Goal: Task Accomplishment & Management: Manage account settings

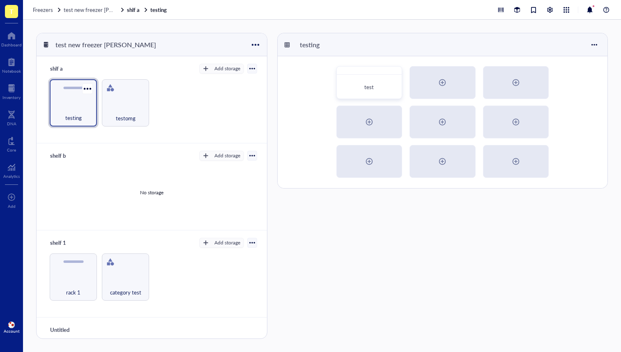
click at [60, 100] on div "testing" at bounding box center [73, 102] width 47 height 47
click at [75, 103] on div "testing" at bounding box center [73, 102] width 47 height 47
click at [87, 86] on div at bounding box center [87, 89] width 12 height 12
click at [110, 100] on div "Move to" at bounding box center [107, 102] width 20 height 7
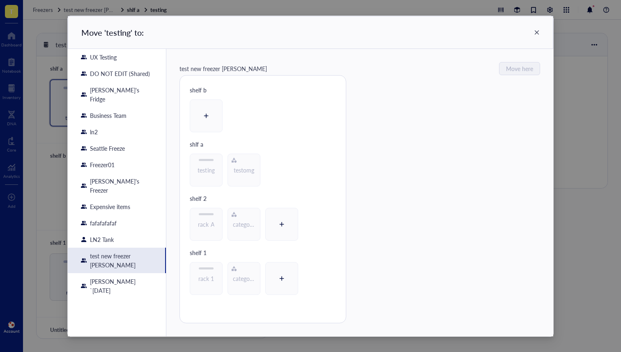
click at [536, 32] on icon at bounding box center [537, 33] width 6 height 6
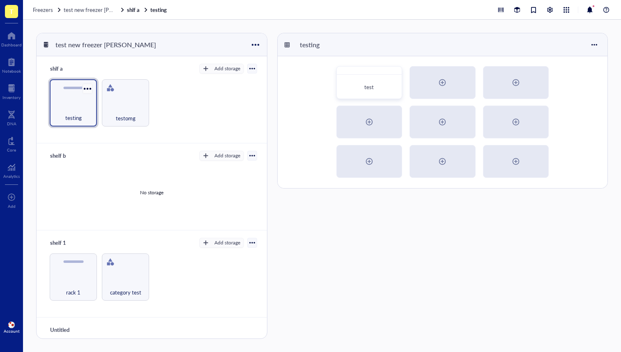
click at [91, 85] on div at bounding box center [87, 89] width 12 height 12
click at [101, 106] on div "Move to" at bounding box center [107, 102] width 20 height 7
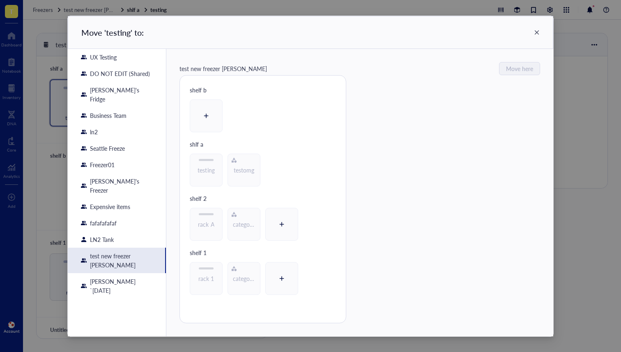
click at [537, 32] on icon at bounding box center [537, 32] width 5 height 5
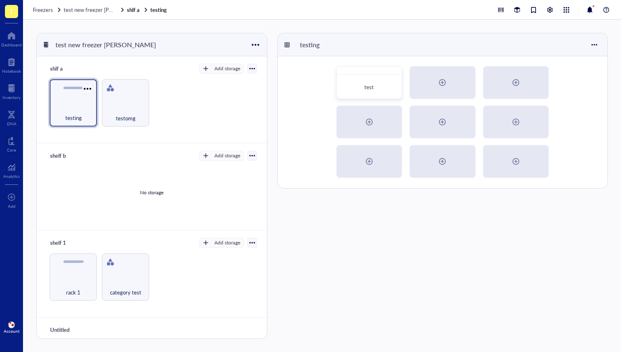
click at [88, 91] on div at bounding box center [87, 89] width 12 height 12
click at [192, 115] on div "testing testomg" at bounding box center [151, 102] width 211 height 47
click at [87, 87] on div at bounding box center [87, 89] width 12 height 12
click at [110, 100] on div "Move to" at bounding box center [107, 102] width 20 height 7
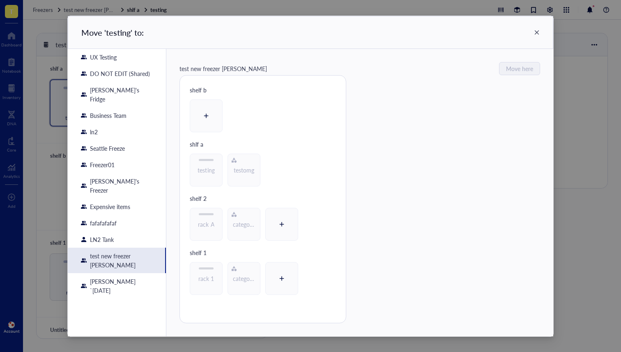
click at [540, 32] on div "Move ' testing ' to:" at bounding box center [311, 32] width 486 height 33
click at [538, 32] on icon at bounding box center [537, 33] width 6 height 6
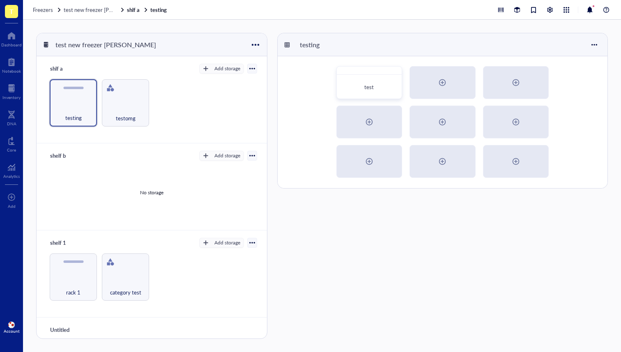
click at [279, 204] on div "testing test" at bounding box center [442, 186] width 331 height 306
click at [44, 10] on span "Freezers" at bounding box center [43, 10] width 20 height 8
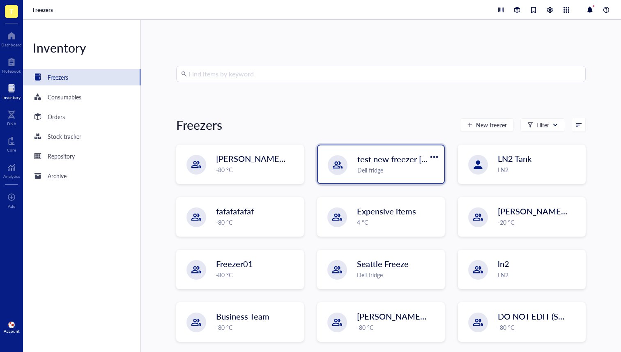
click at [383, 169] on div "Deli fridge" at bounding box center [398, 170] width 82 height 9
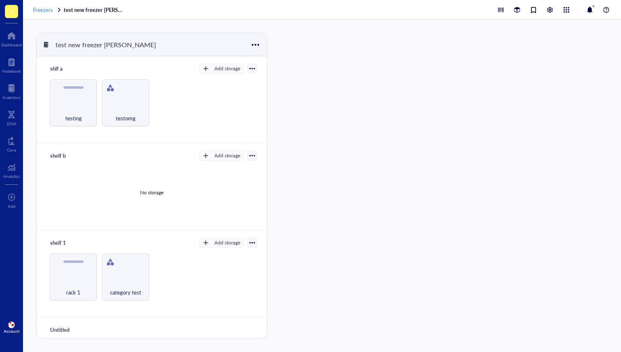
click at [36, 12] on span "Freezers" at bounding box center [43, 10] width 20 height 8
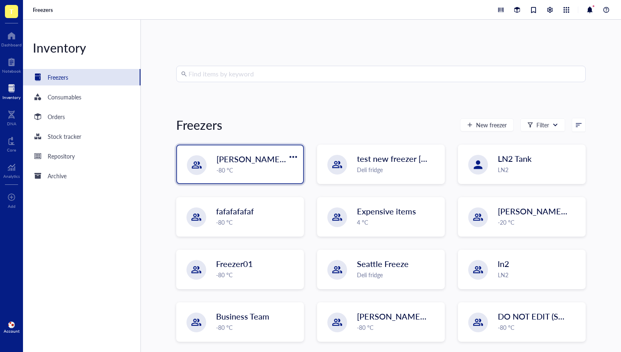
click at [237, 170] on div "-80 °C" at bounding box center [257, 170] width 82 height 9
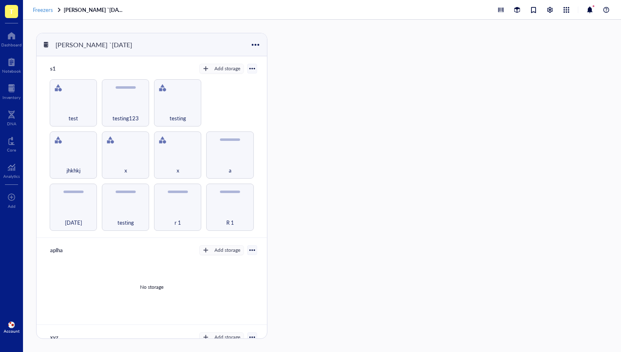
click at [48, 10] on span "Freezers" at bounding box center [43, 10] width 20 height 8
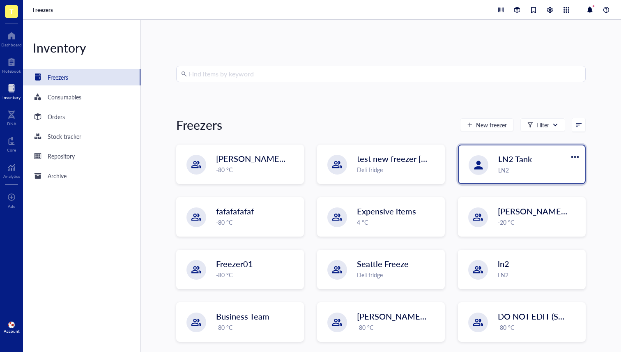
click at [552, 164] on div "LN2 Tank LN2" at bounding box center [539, 163] width 82 height 21
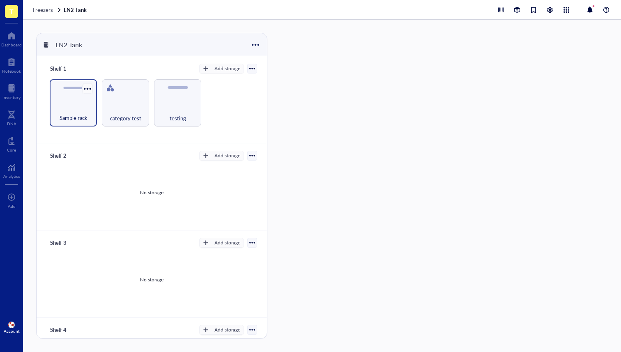
click at [86, 87] on div at bounding box center [87, 89] width 12 height 12
click at [127, 106] on div "Move to" at bounding box center [111, 102] width 47 height 7
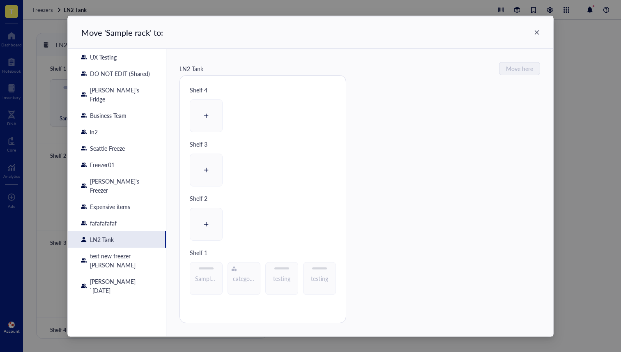
click at [537, 32] on icon at bounding box center [537, 33] width 6 height 6
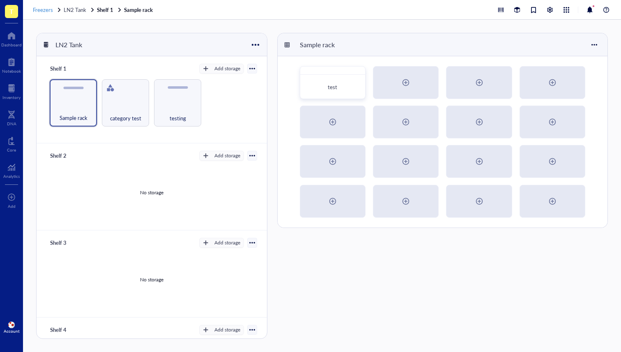
click at [53, 11] on div "Freezers" at bounding box center [47, 9] width 29 height 7
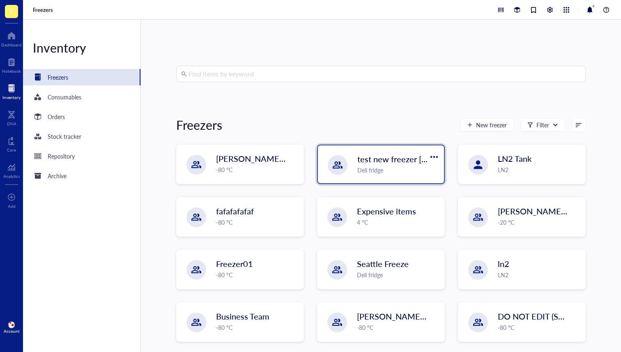
click at [424, 166] on div "Deli fridge" at bounding box center [398, 170] width 82 height 9
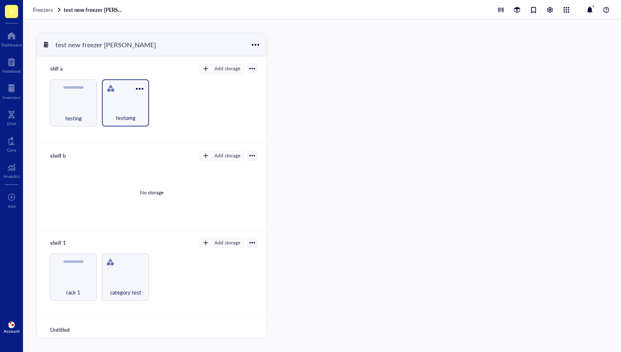
click at [139, 84] on div at bounding box center [140, 89] width 12 height 12
click at [155, 101] on div "Move to" at bounding box center [158, 102] width 20 height 7
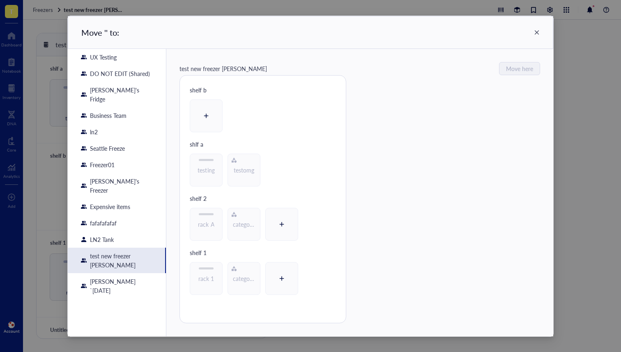
click at [539, 35] on div "Move ' ' to:" at bounding box center [311, 32] width 486 height 33
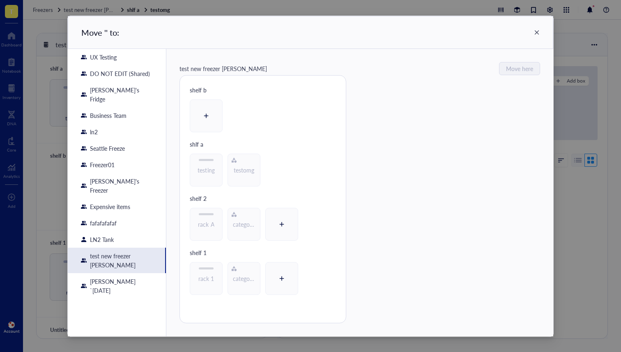
click at [536, 34] on icon at bounding box center [537, 33] width 6 height 6
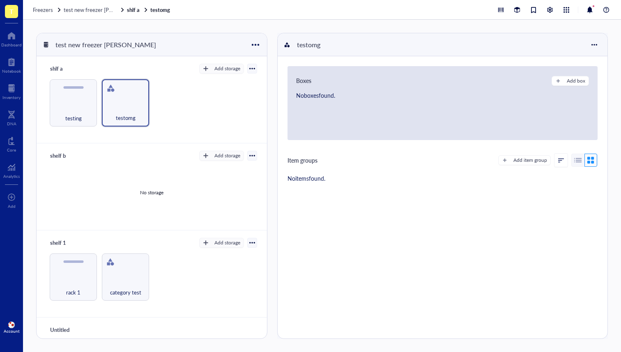
click at [396, 213] on div "Boxes Add box No boxes found. Item groups Add item group No items found." at bounding box center [443, 197] width 330 height 282
click at [137, 88] on div at bounding box center [140, 89] width 12 height 12
click at [165, 76] on div "shlf a Add storage testing testomg" at bounding box center [152, 99] width 230 height 87
click at [87, 86] on div at bounding box center [87, 89] width 12 height 12
click at [130, 101] on div "Move to" at bounding box center [111, 102] width 47 height 7
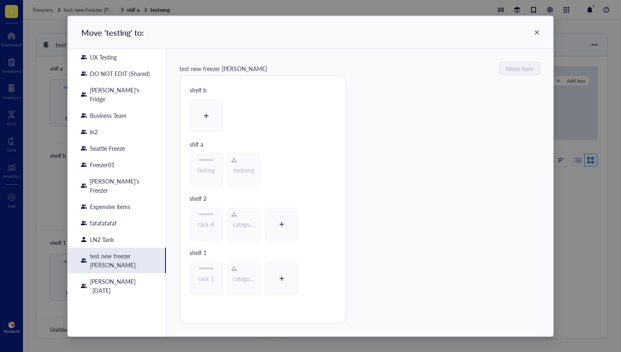
click at [534, 30] on icon at bounding box center [537, 33] width 6 height 6
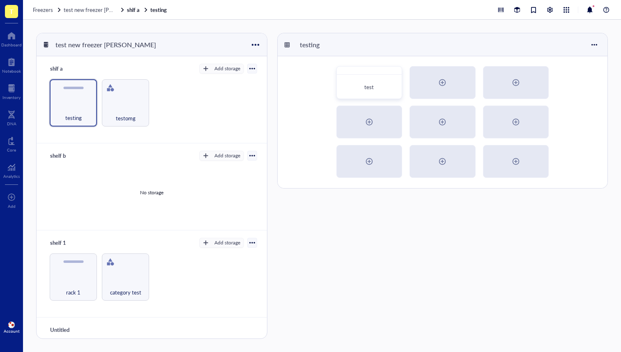
click at [99, 14] on div "Freezers test new freezer ibrahim shlf a testing" at bounding box center [322, 10] width 598 height 20
click at [95, 9] on span "test new freezer ibrahim" at bounding box center [105, 10] width 83 height 8
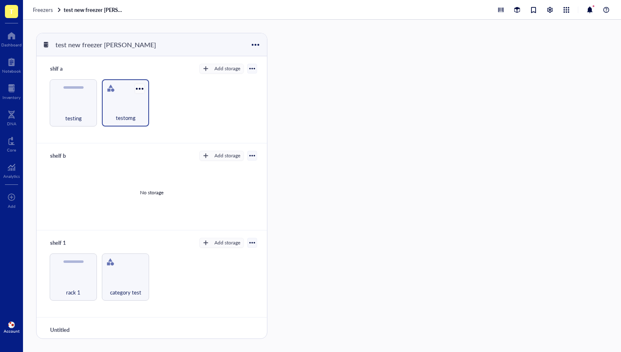
click at [140, 84] on div at bounding box center [140, 89] width 12 height 12
click at [154, 97] on li "Move to" at bounding box center [166, 103] width 67 height 13
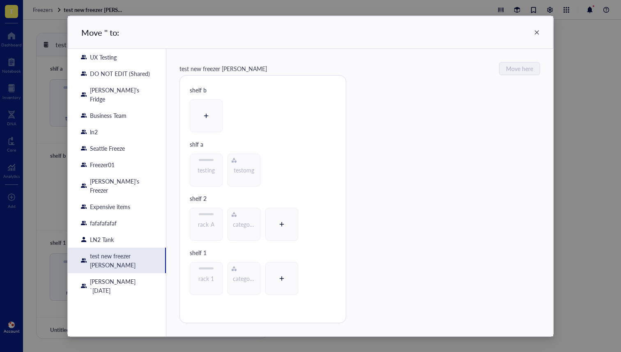
click at [118, 140] on div "Seattle Freeze" at bounding box center [117, 148] width 98 height 16
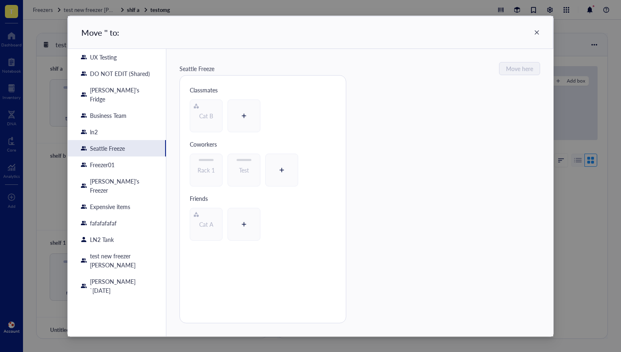
click at [115, 86] on div "Dan's Fridge" at bounding box center [121, 94] width 63 height 18
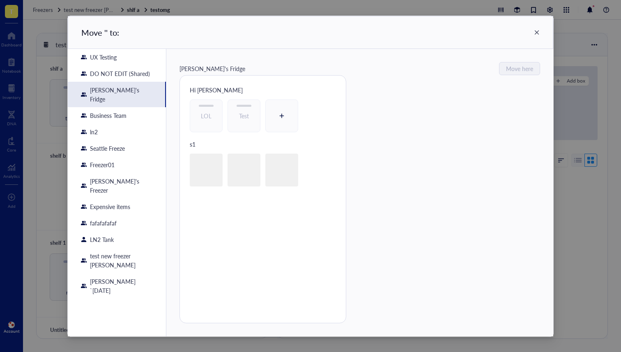
click at [128, 160] on div "Freezer01" at bounding box center [117, 164] width 98 height 16
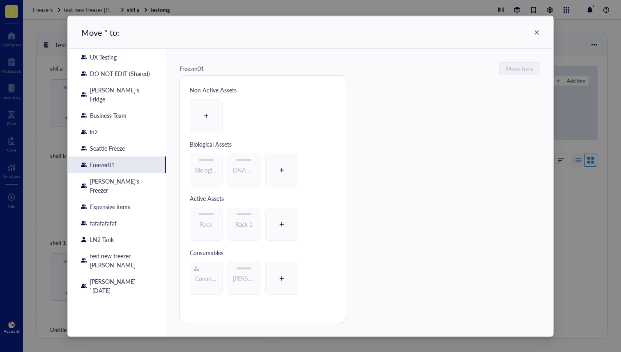
click at [110, 235] on div "LN2 Tank" at bounding box center [102, 239] width 24 height 9
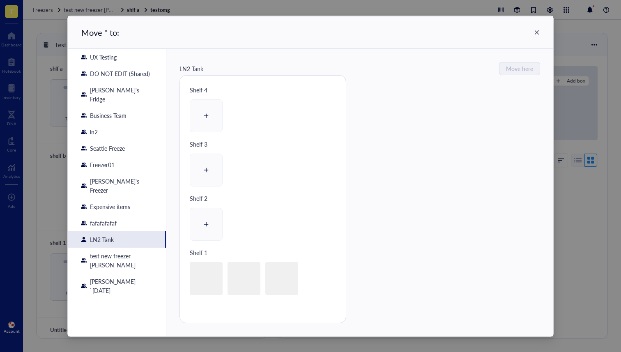
click at [102, 277] on div "IBRAHIM `28th feb" at bounding box center [121, 286] width 63 height 18
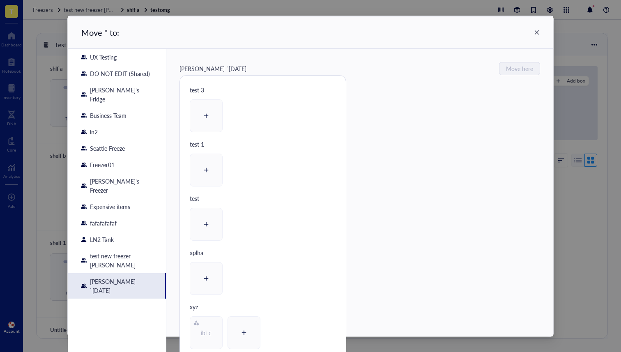
click at [99, 202] on div "Expensive items" at bounding box center [110, 206] width 40 height 9
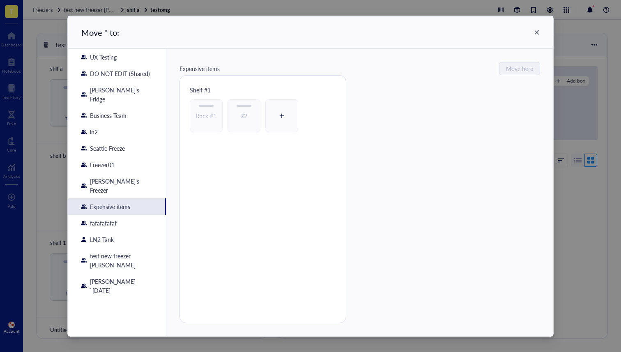
click at [113, 177] on div "Jino's Freezer" at bounding box center [121, 186] width 63 height 18
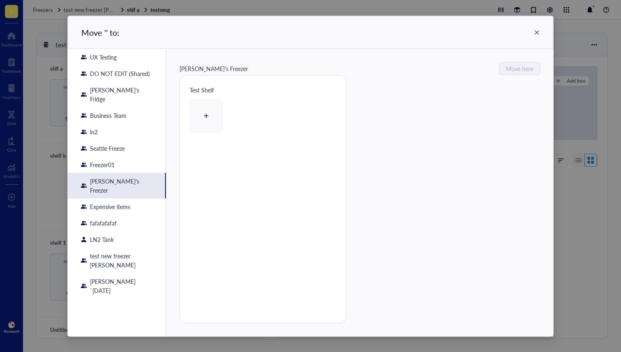
click at [115, 202] on div "Expensive items" at bounding box center [110, 206] width 40 height 9
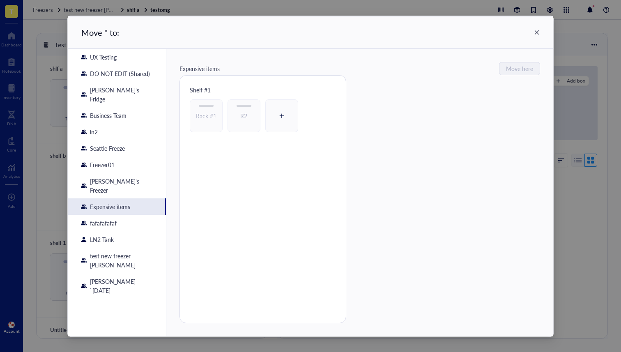
click at [113, 156] on div "Freezer01" at bounding box center [117, 164] width 98 height 16
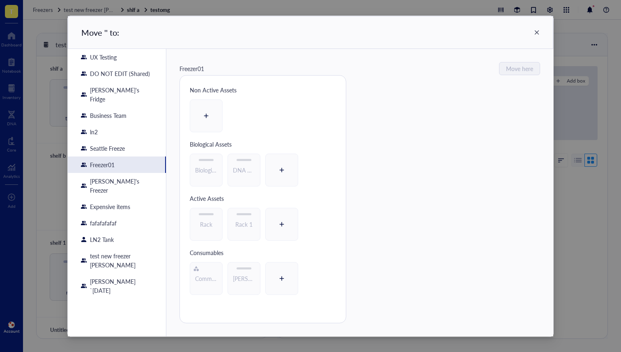
click at [107, 111] on div "Business Team" at bounding box center [108, 115] width 37 height 9
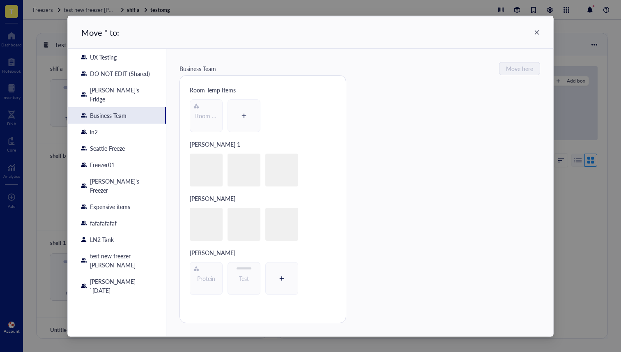
click at [114, 60] on div "UX Testing" at bounding box center [103, 57] width 27 height 9
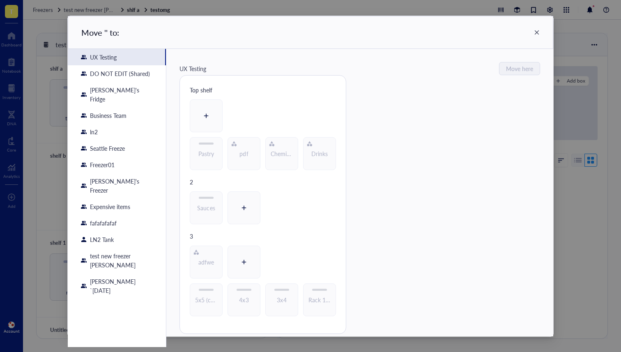
click at [109, 107] on div "Business Team" at bounding box center [117, 115] width 98 height 16
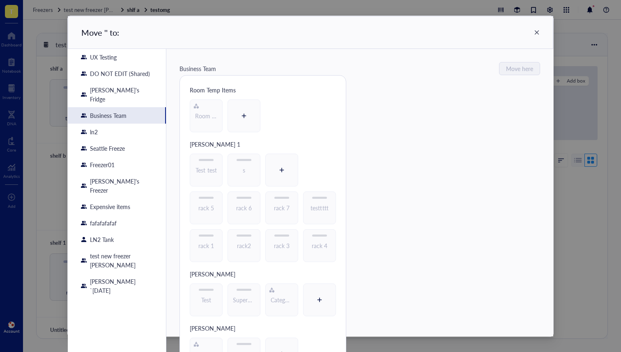
click at [126, 145] on div "Seattle Freeze" at bounding box center [117, 148] width 98 height 16
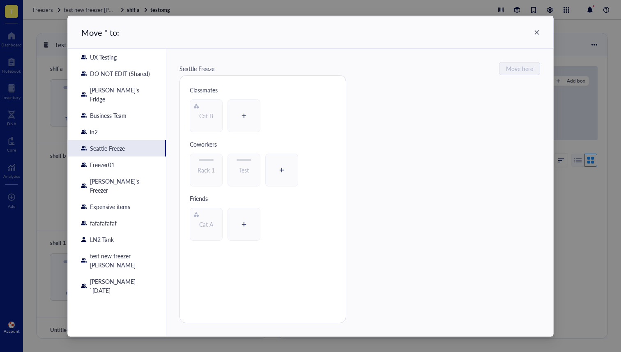
click at [122, 231] on div "LN2 Tank" at bounding box center [117, 239] width 98 height 16
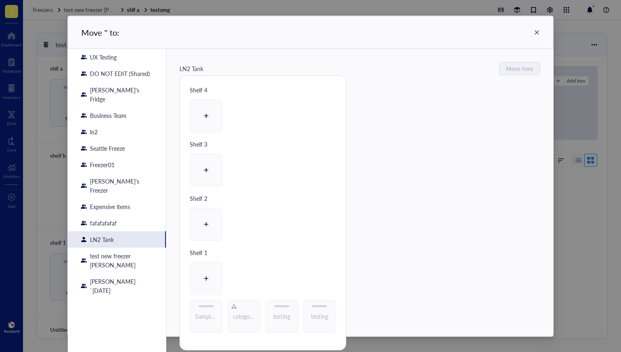
click at [138, 159] on div "Freezer01" at bounding box center [117, 164] width 98 height 16
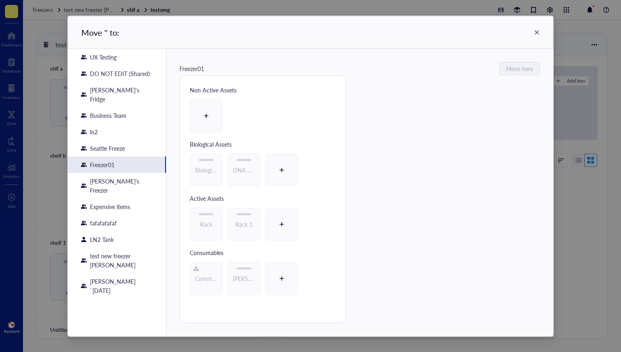
click at [135, 129] on div "ln2" at bounding box center [117, 132] width 98 height 16
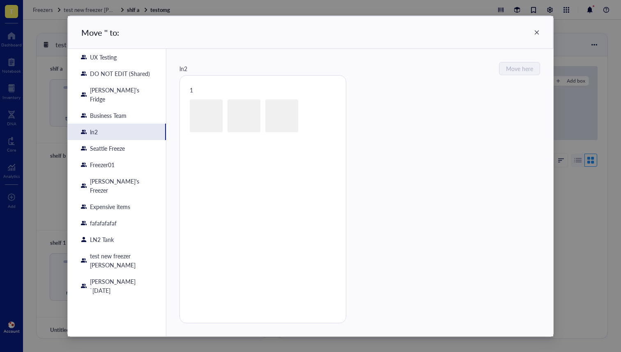
click at [133, 93] on div "Dan's Fridge" at bounding box center [117, 94] width 98 height 25
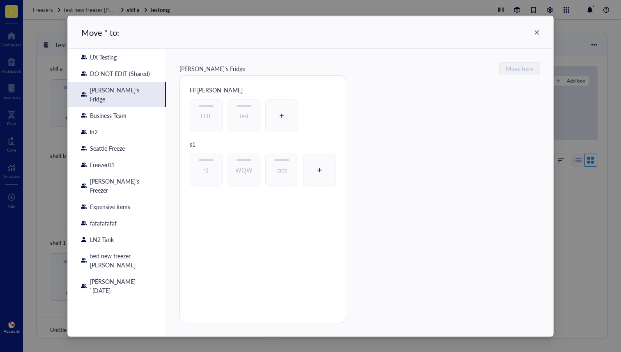
click at [131, 62] on div "UX Testing" at bounding box center [117, 57] width 98 height 16
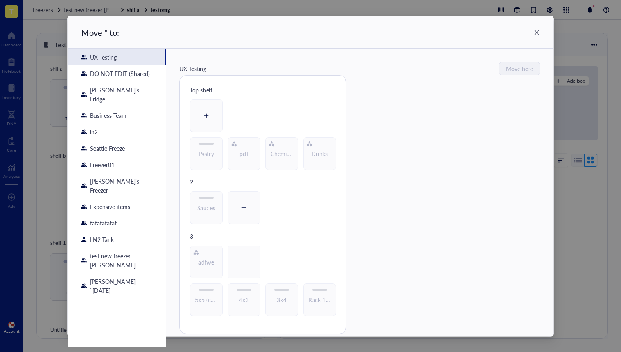
click at [537, 32] on icon at bounding box center [537, 32] width 5 height 5
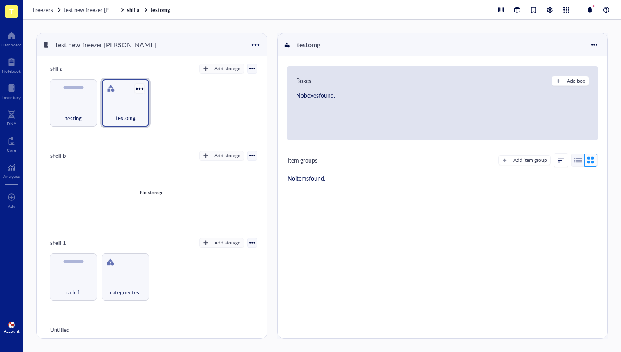
click at [140, 90] on div at bounding box center [140, 89] width 12 height 12
click at [176, 121] on div "Settings" at bounding box center [167, 119] width 56 height 7
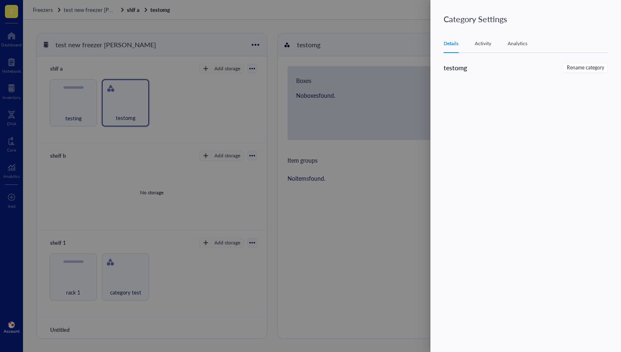
click at [331, 106] on div at bounding box center [310, 176] width 621 height 352
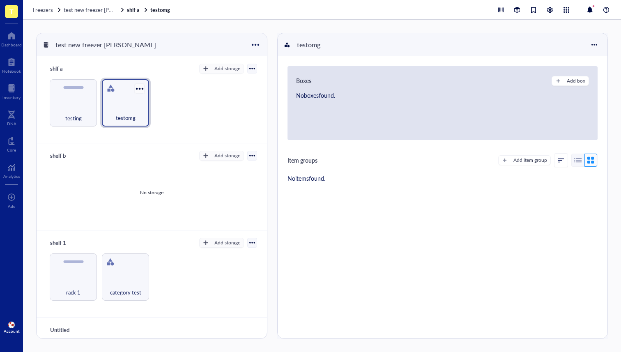
click at [136, 87] on div at bounding box center [140, 89] width 12 height 12
click at [173, 107] on li "Move to" at bounding box center [166, 103] width 67 height 13
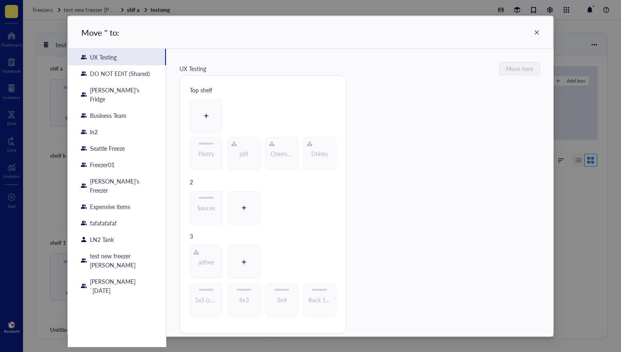
click at [221, 226] on div "Sauces" at bounding box center [263, 211] width 166 height 40
click at [400, 190] on div "UX Testing Move here Top shelf Pastry pdf Chemical category 1 Drinks 2 Sauces 3…" at bounding box center [359, 198] width 387 height 298
click at [121, 87] on div "Dan's Fridge" at bounding box center [117, 94] width 98 height 25
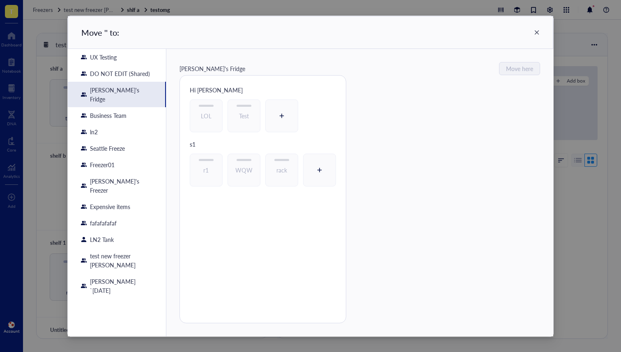
click at [127, 156] on div "Freezer01" at bounding box center [117, 164] width 98 height 16
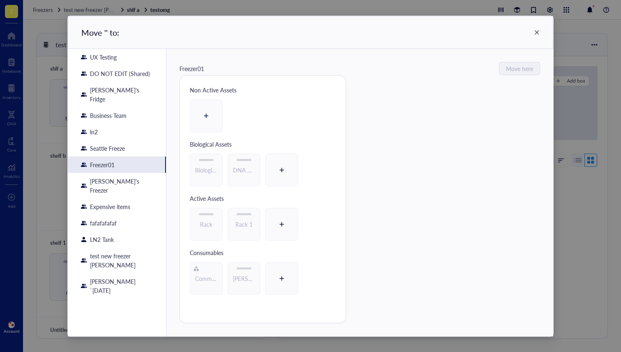
click at [119, 57] on div "UX Testing" at bounding box center [117, 57] width 98 height 16
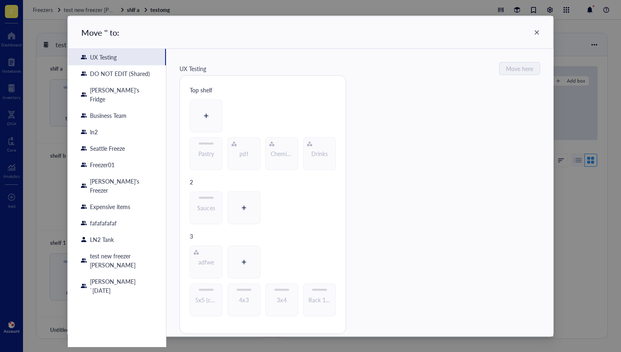
click at [127, 93] on div "Dan's Fridge" at bounding box center [117, 94] width 98 height 25
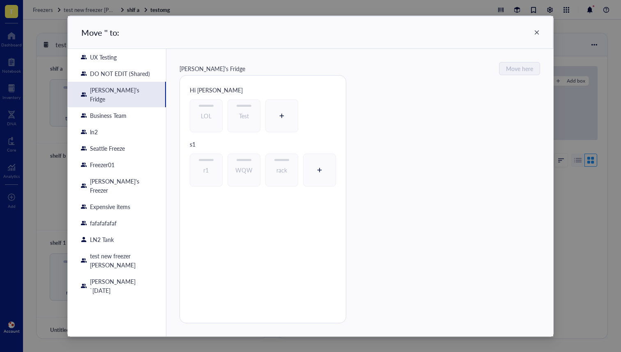
click at [131, 58] on div "UX Testing" at bounding box center [117, 57] width 98 height 16
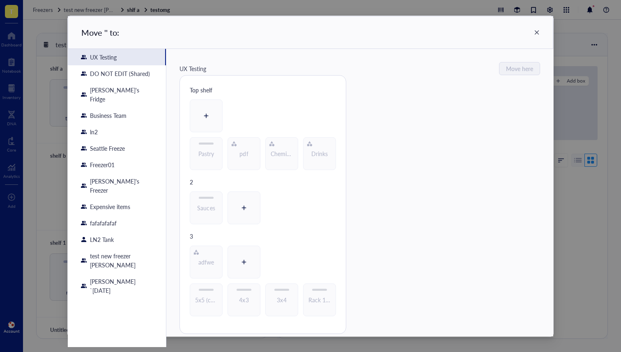
click at [137, 71] on div "DO NOT EDIT (Shared)" at bounding box center [120, 73] width 60 height 9
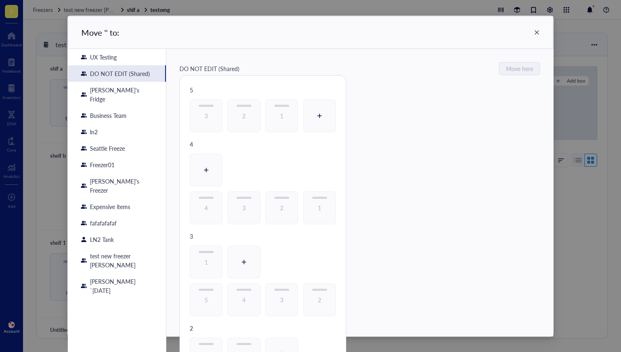
click at [136, 107] on div "Business Team" at bounding box center [117, 115] width 98 height 16
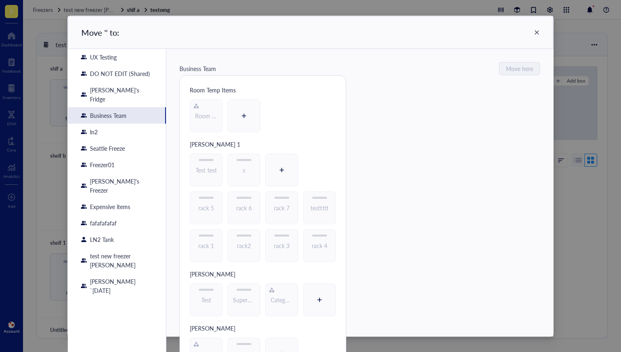
click at [138, 56] on div "UX Testing" at bounding box center [117, 57] width 98 height 16
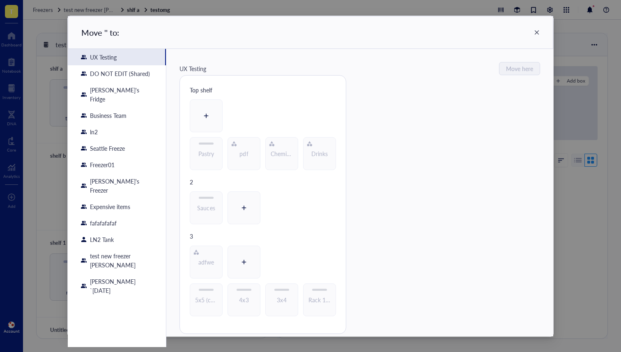
click at [140, 85] on div "Dan's Fridge" at bounding box center [117, 94] width 98 height 25
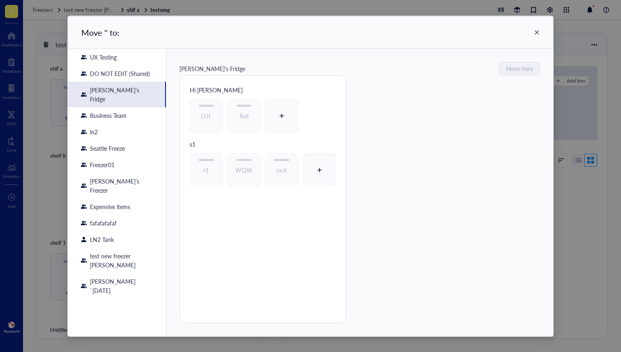
click at [132, 107] on div "Business Team" at bounding box center [117, 115] width 98 height 16
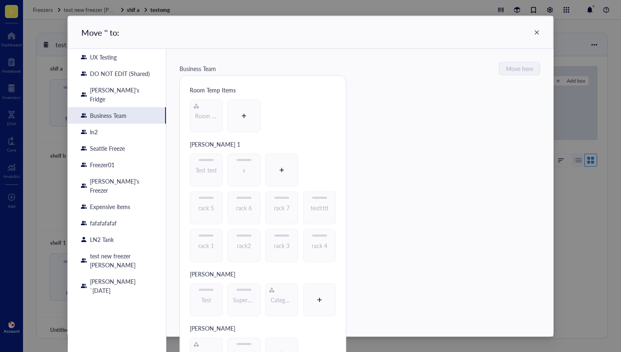
click at [120, 248] on div "test new freezer ibrahim" at bounding box center [117, 260] width 98 height 25
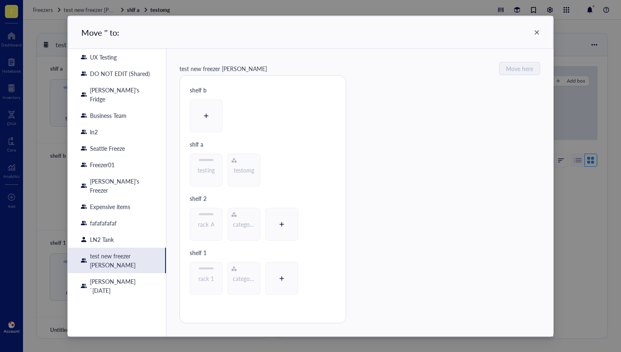
click at [135, 73] on div "DO NOT EDIT (Shared)" at bounding box center [120, 73] width 60 height 9
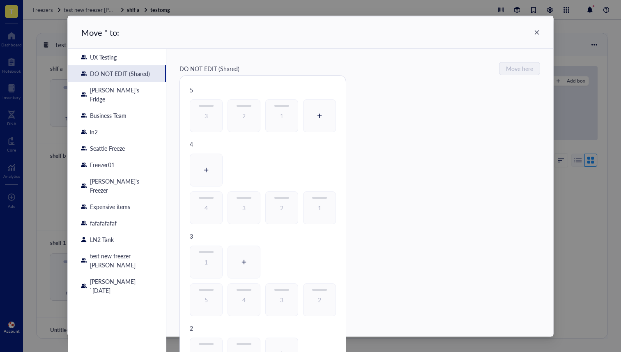
click at [133, 59] on div "UX Testing" at bounding box center [117, 57] width 98 height 16
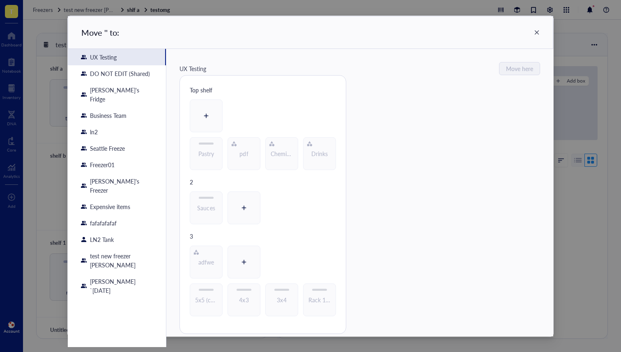
click at [138, 124] on div "ln2" at bounding box center [117, 132] width 98 height 16
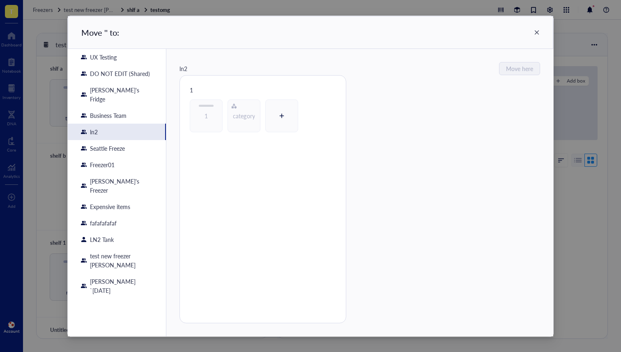
click at [144, 94] on div "Dan's Fridge" at bounding box center [117, 94] width 98 height 25
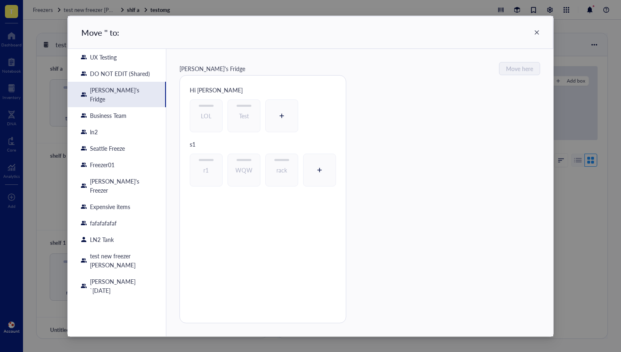
click at [141, 77] on div "DO NOT EDIT (Shared)" at bounding box center [120, 73] width 60 height 9
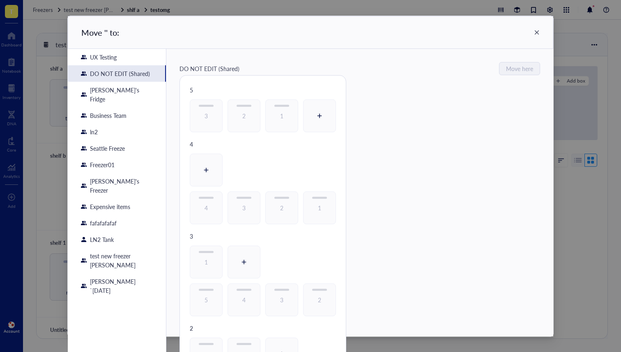
click at [100, 57] on div "UX Testing" at bounding box center [103, 57] width 27 height 9
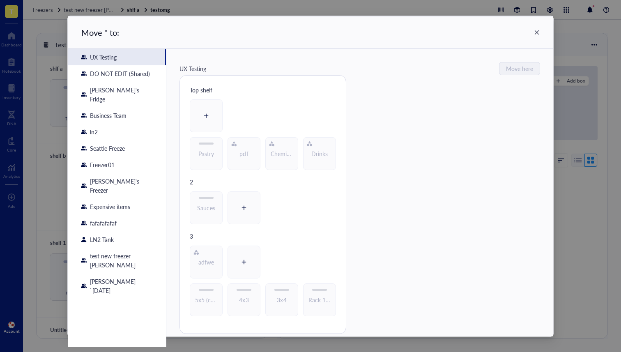
click at [117, 77] on div "DO NOT EDIT (Shared)" at bounding box center [120, 73] width 60 height 9
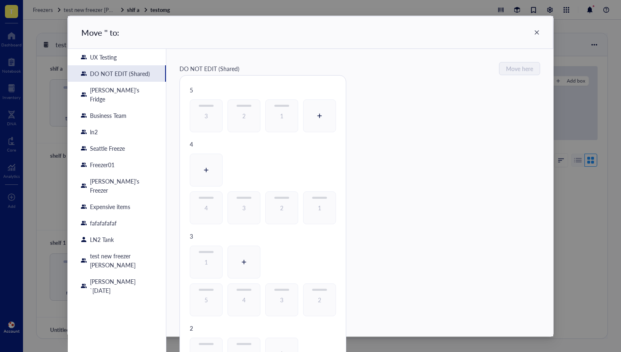
click at [124, 96] on div "Dan's Fridge" at bounding box center [117, 94] width 98 height 25
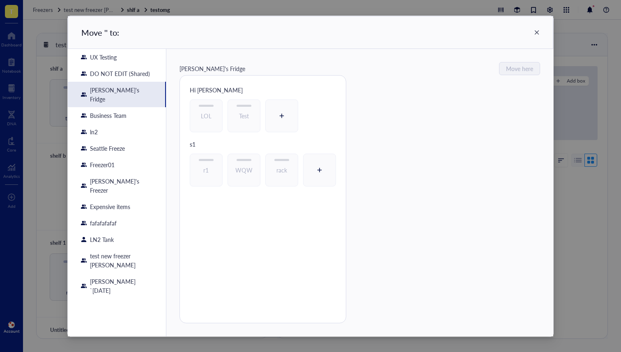
click at [131, 58] on div "UX Testing" at bounding box center [117, 57] width 98 height 16
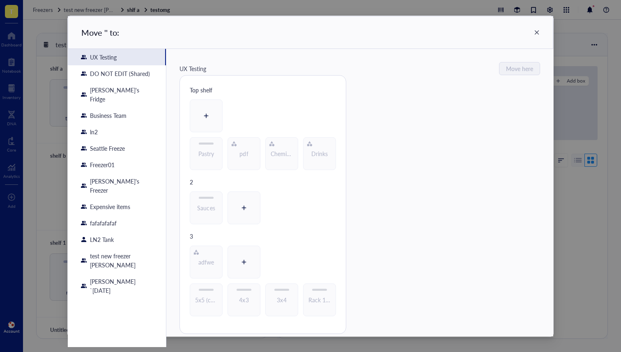
click at [121, 113] on div "Business Team" at bounding box center [117, 115] width 98 height 16
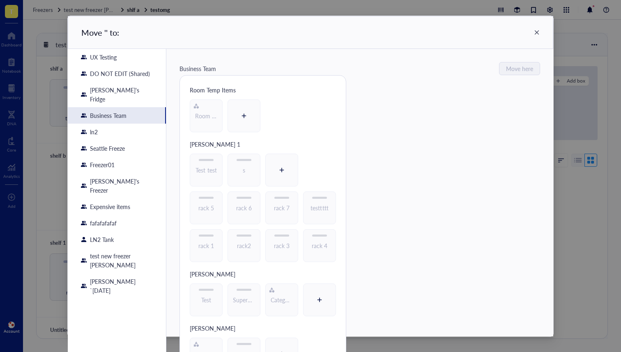
click at [110, 55] on div "UX Testing" at bounding box center [103, 57] width 27 height 9
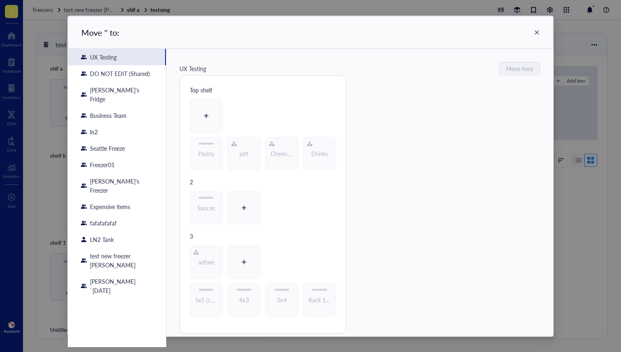
click at [129, 74] on div "DO NOT EDIT (Shared)" at bounding box center [120, 73] width 60 height 9
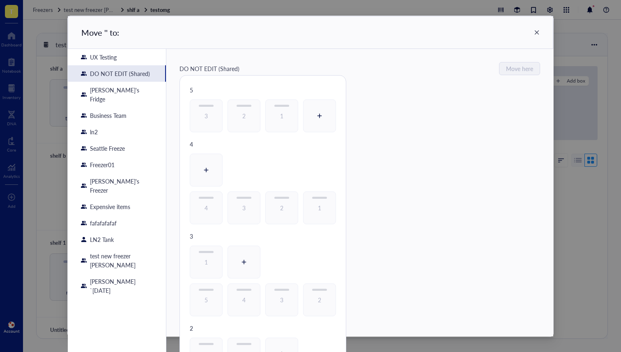
click at [104, 57] on div "UX Testing" at bounding box center [103, 57] width 27 height 9
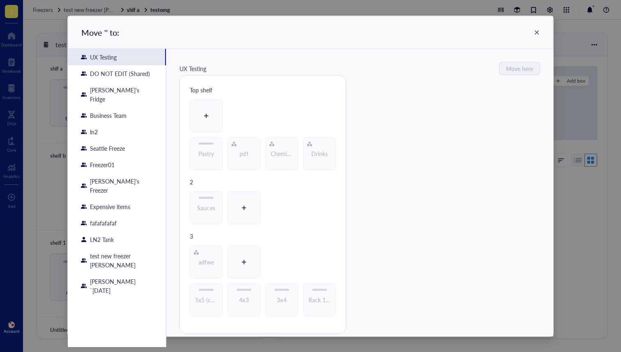
click at [113, 82] on div "Dan's Fridge" at bounding box center [117, 94] width 98 height 25
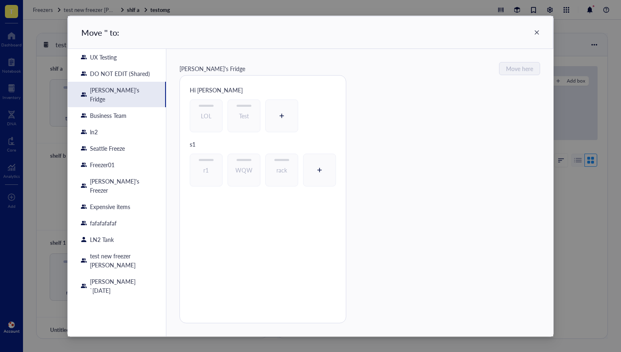
click at [534, 35] on icon at bounding box center [537, 33] width 6 height 6
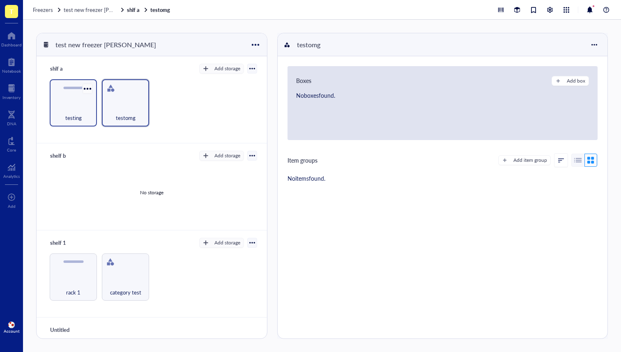
click at [83, 87] on div at bounding box center [87, 89] width 12 height 12
click at [98, 104] on div "Move to" at bounding box center [107, 102] width 20 height 7
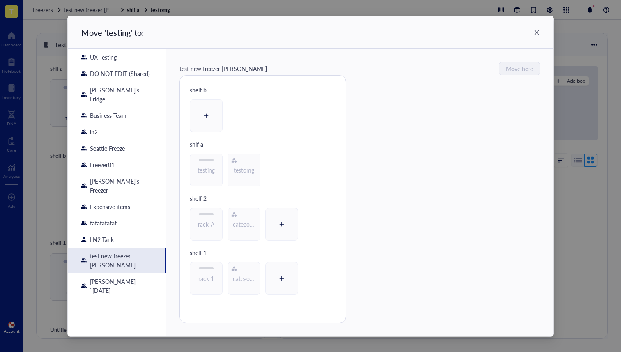
click at [541, 34] on div "Move ' testing ' to:" at bounding box center [311, 32] width 486 height 33
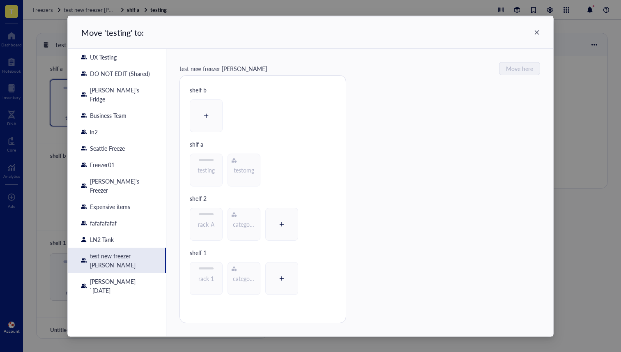
click at [533, 34] on div "Move ' testing ' to:" at bounding box center [311, 32] width 486 height 33
click at [539, 34] on icon at bounding box center [537, 33] width 6 height 6
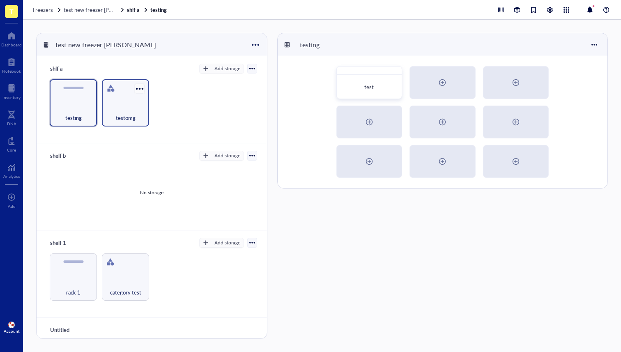
click at [140, 86] on div at bounding box center [140, 89] width 12 height 12
click at [159, 101] on div "Move to" at bounding box center [158, 102] width 20 height 7
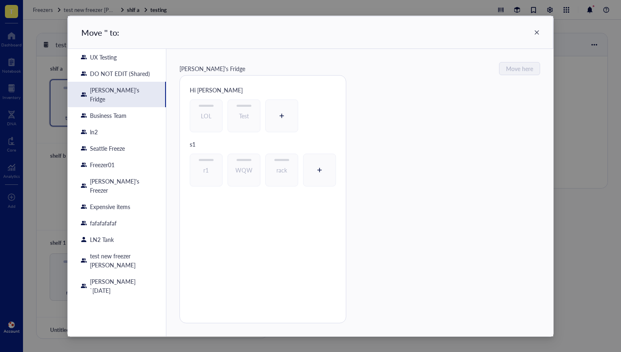
click at [535, 35] on icon at bounding box center [537, 33] width 6 height 6
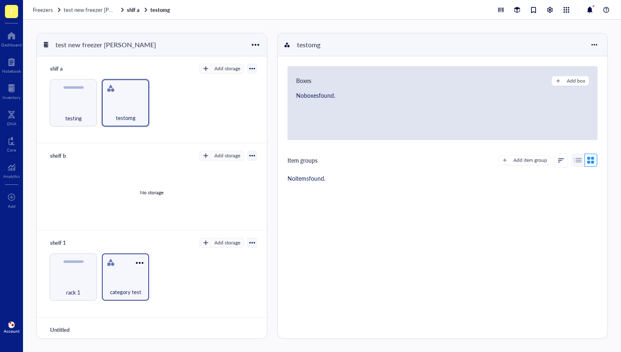
click at [135, 262] on div at bounding box center [140, 263] width 12 height 12
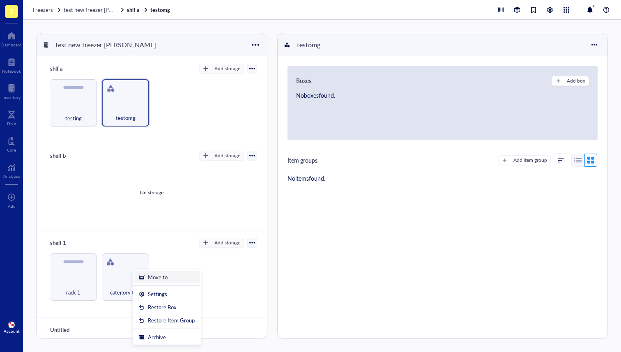
click at [150, 274] on div "Move to" at bounding box center [158, 277] width 20 height 7
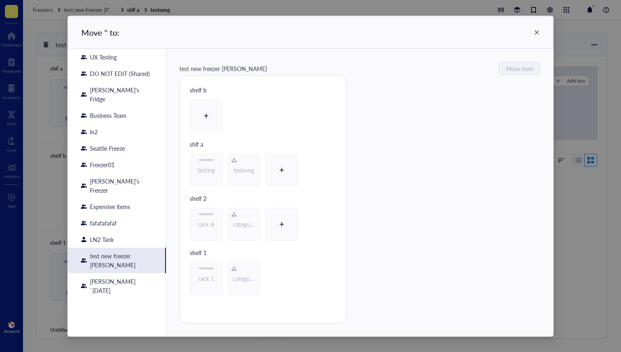
click at [538, 30] on icon at bounding box center [537, 33] width 6 height 6
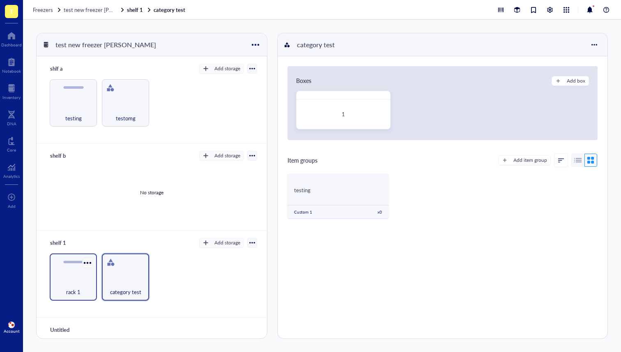
click at [85, 260] on div at bounding box center [87, 263] width 12 height 12
click at [117, 275] on div "Move to" at bounding box center [111, 276] width 47 height 7
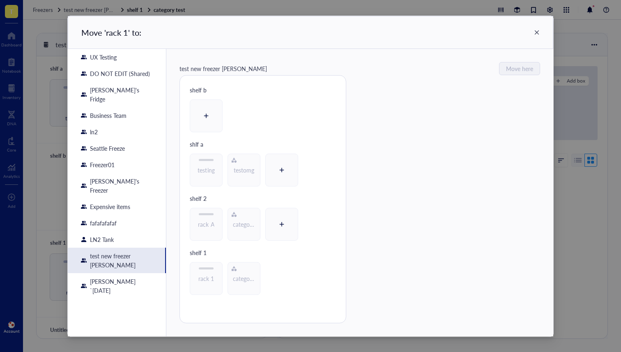
click at [533, 33] on div "Move ' rack 1 ' to:" at bounding box center [311, 32] width 486 height 33
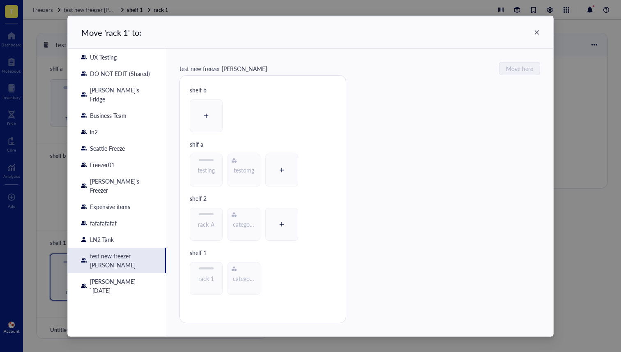
click at [536, 32] on icon at bounding box center [537, 33] width 6 height 6
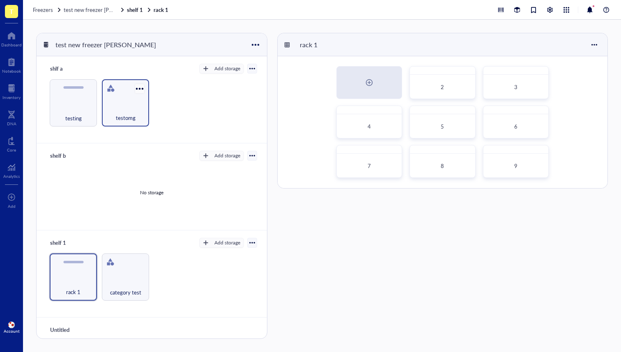
click at [134, 90] on div at bounding box center [140, 89] width 12 height 12
click at [137, 89] on div at bounding box center [140, 89] width 12 height 12
click at [150, 104] on div "testing testomg" at bounding box center [151, 102] width 211 height 47
click at [135, 84] on div at bounding box center [140, 89] width 12 height 12
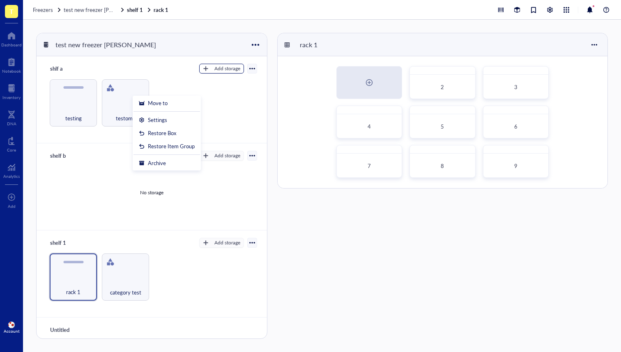
click at [217, 67] on div "Add storage" at bounding box center [227, 68] width 26 height 7
click at [168, 87] on div "testing testomg" at bounding box center [151, 102] width 211 height 47
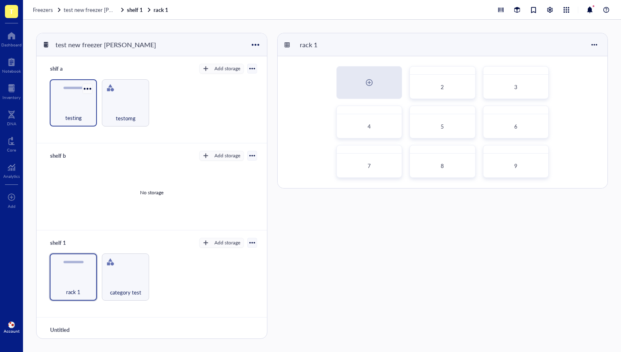
click at [87, 89] on div at bounding box center [87, 89] width 12 height 12
click at [111, 103] on div "Move to" at bounding box center [107, 102] width 20 height 7
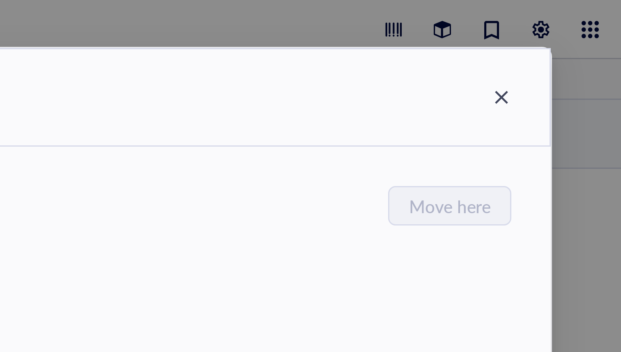
click at [541, 88] on div "test new freezer ibrahim Move here shelf b shlf a testing testomg shelf 2 rack …" at bounding box center [359, 193] width 387 height 288
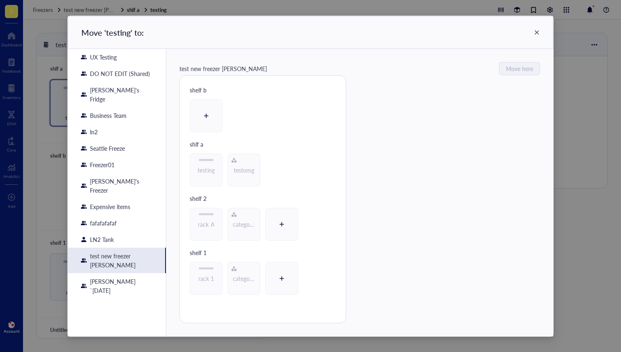
click at [562, 25] on div "Move ' testing ' to: UX Testing DO NOT EDIT (Shared) Dan's Fridge Business Team…" at bounding box center [310, 176] width 621 height 352
drag, startPoint x: 193, startPoint y: 44, endPoint x: 154, endPoint y: 58, distance: 40.8
click at [193, 44] on div "Move ' testing ' to:" at bounding box center [311, 32] width 486 height 33
click at [540, 35] on div "Move ' testing ' to:" at bounding box center [311, 32] width 486 height 33
click at [534, 30] on icon at bounding box center [537, 33] width 6 height 6
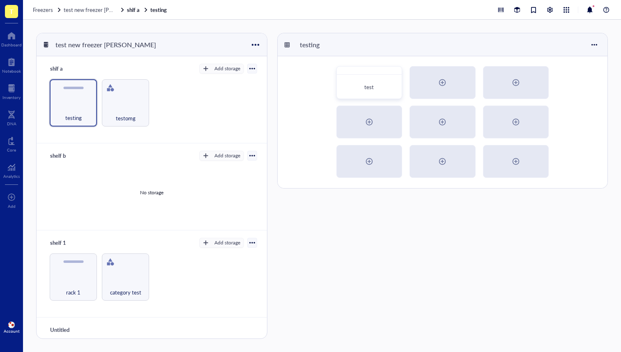
click at [201, 135] on div "shlf a Add storage Rack Category testing testomg" at bounding box center [152, 99] width 230 height 87
click at [130, 285] on div "category test" at bounding box center [125, 287] width 39 height 18
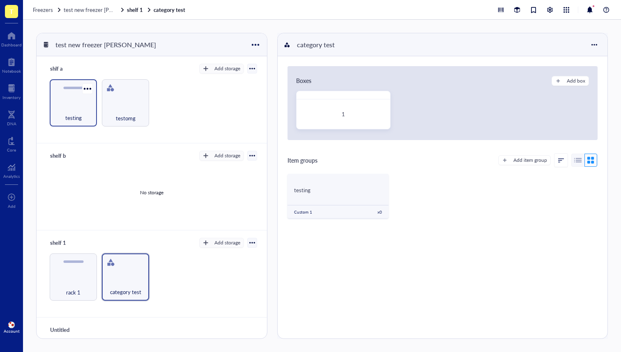
click at [84, 99] on div "testing" at bounding box center [73, 102] width 47 height 47
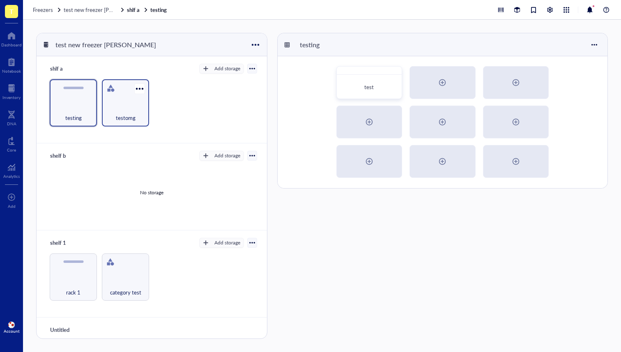
click at [116, 111] on div "testomg" at bounding box center [125, 113] width 39 height 18
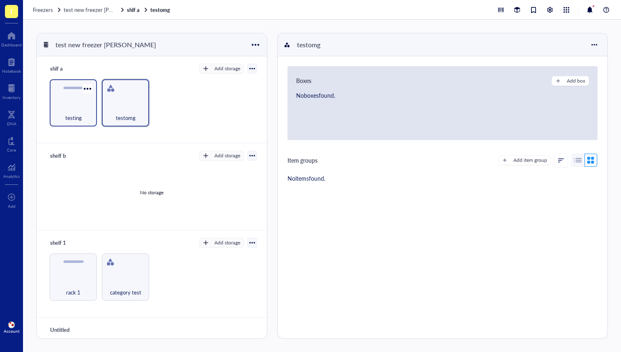
click at [78, 101] on div "testing" at bounding box center [73, 102] width 47 height 47
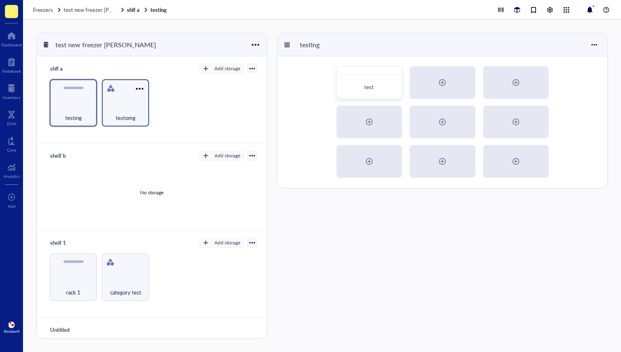
click at [140, 94] on div at bounding box center [140, 89] width 12 height 12
click at [118, 99] on div "testomg" at bounding box center [125, 102] width 47 height 47
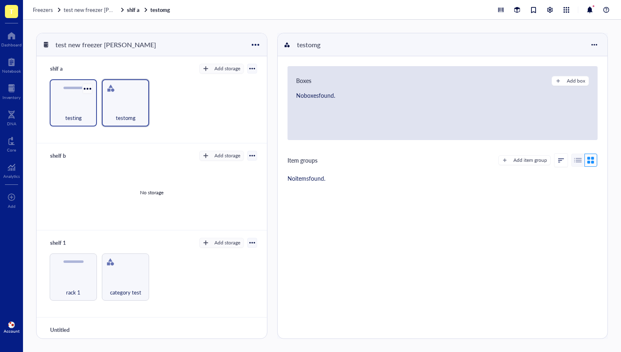
click at [88, 85] on div at bounding box center [87, 89] width 12 height 12
click at [93, 106] on div "Move to" at bounding box center [110, 102] width 47 height 7
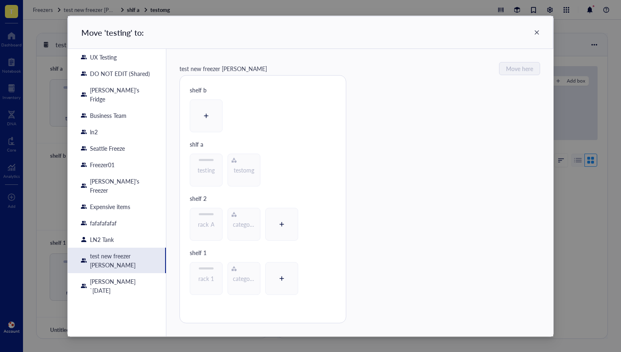
click at [536, 31] on icon at bounding box center [537, 32] width 5 height 5
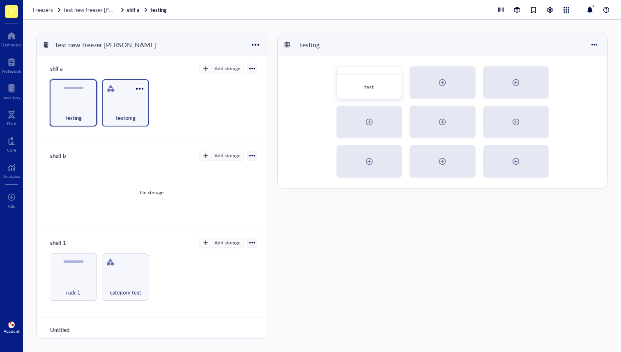
click at [137, 86] on div at bounding box center [140, 89] width 12 height 12
click at [156, 104] on div "Move to" at bounding box center [158, 102] width 20 height 7
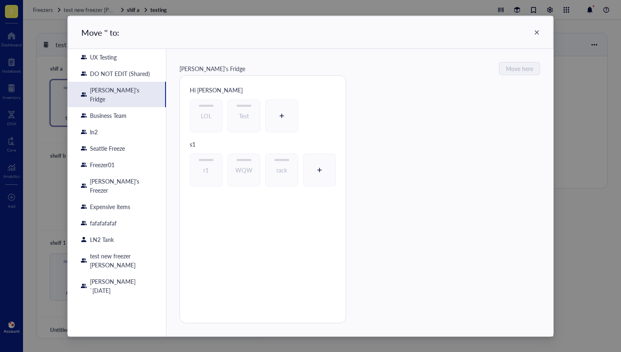
click at [534, 32] on icon at bounding box center [537, 33] width 6 height 6
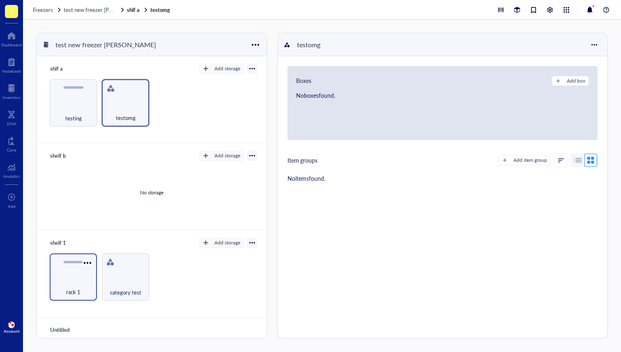
click at [85, 262] on div at bounding box center [87, 263] width 12 height 12
click at [112, 276] on div "Move to" at bounding box center [107, 276] width 20 height 7
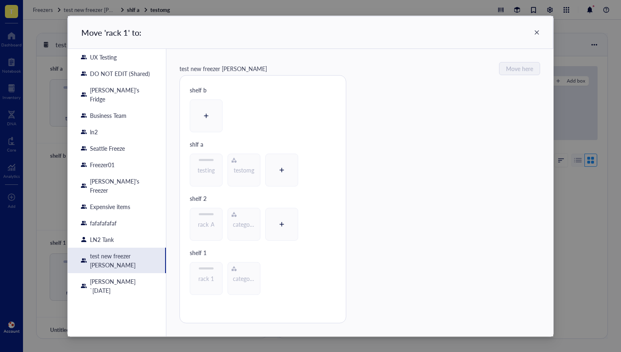
click at [536, 34] on icon at bounding box center [537, 33] width 6 height 6
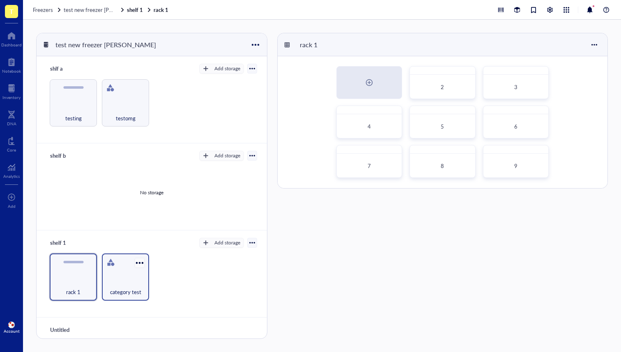
click at [137, 262] on div at bounding box center [140, 263] width 12 height 12
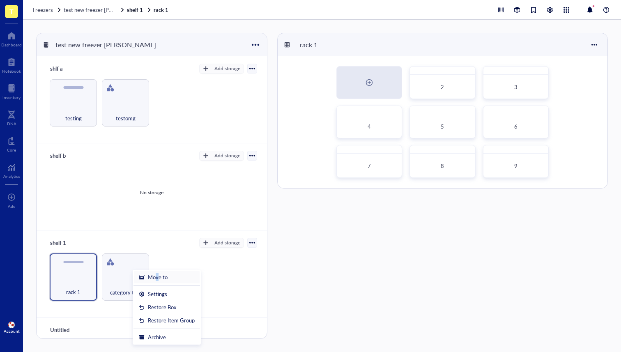
click at [157, 278] on div "Move to" at bounding box center [158, 277] width 20 height 7
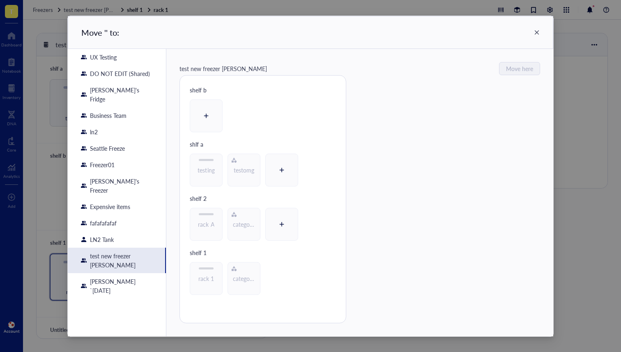
click at [538, 35] on icon at bounding box center [537, 33] width 6 height 6
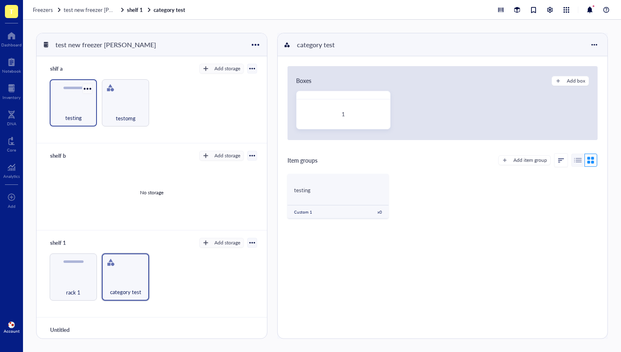
click at [89, 87] on div at bounding box center [87, 89] width 12 height 12
click at [233, 69] on div "Add storage" at bounding box center [227, 68] width 26 height 7
click at [193, 99] on div "testing testomg" at bounding box center [151, 102] width 211 height 47
click at [138, 85] on div at bounding box center [140, 89] width 12 height 12
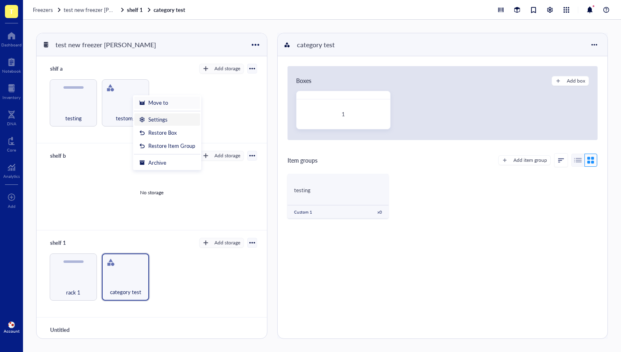
click at [156, 101] on div "Move to" at bounding box center [158, 102] width 20 height 7
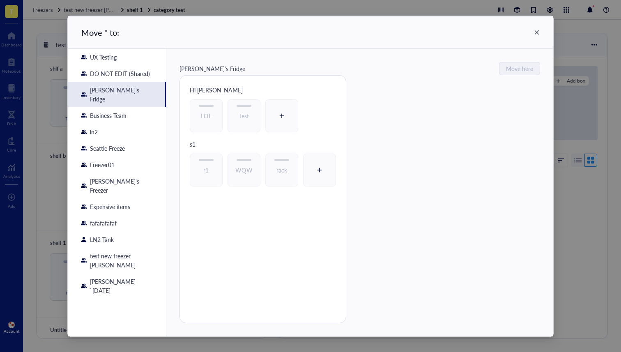
click at [537, 35] on icon at bounding box center [537, 33] width 6 height 6
click at [536, 34] on div "Move ' ' to: UX Testing DO NOT EDIT (Shared) Dan's Fridge Business Team ln2 Sea…" at bounding box center [310, 176] width 621 height 352
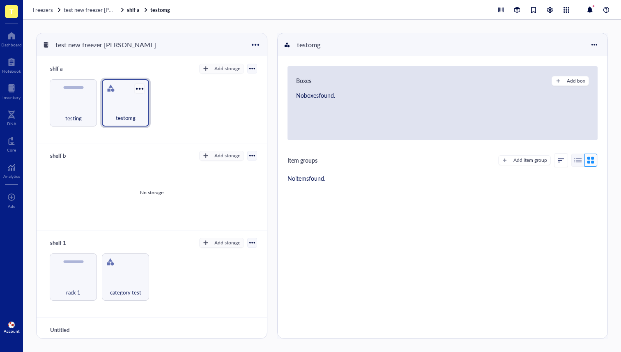
click at [138, 90] on div at bounding box center [140, 89] width 12 height 12
click at [148, 102] on div "Move to" at bounding box center [158, 102] width 20 height 7
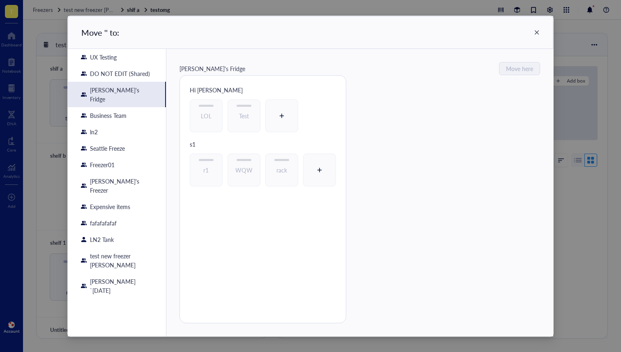
click at [544, 34] on div "Move ' ' to:" at bounding box center [311, 32] width 486 height 33
click at [537, 33] on icon at bounding box center [537, 33] width 6 height 6
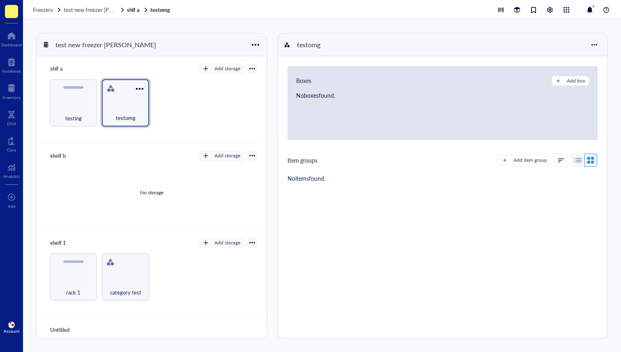
click at [143, 86] on div at bounding box center [140, 89] width 12 height 12
click at [167, 105] on div "Move to" at bounding box center [158, 102] width 20 height 7
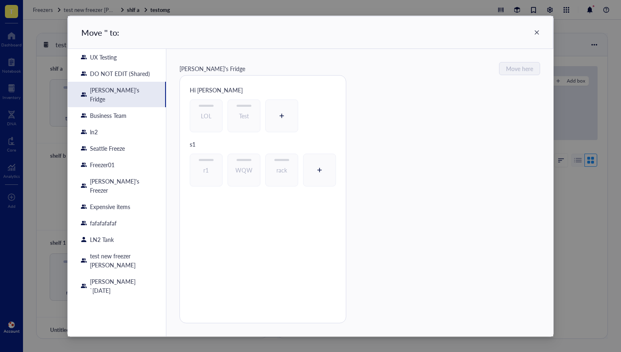
click at [117, 79] on div "DO NOT EDIT (Shared)" at bounding box center [117, 73] width 98 height 16
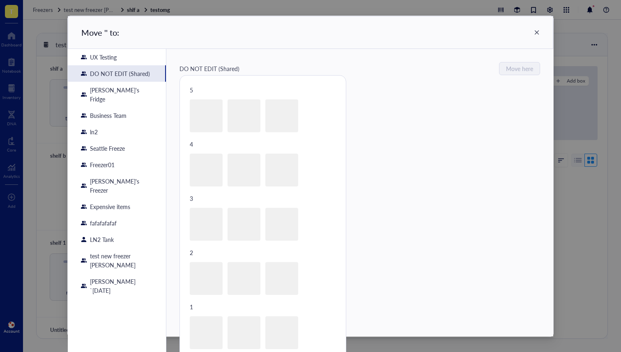
click at [117, 75] on div "DO NOT EDIT (Shared)" at bounding box center [120, 73] width 60 height 9
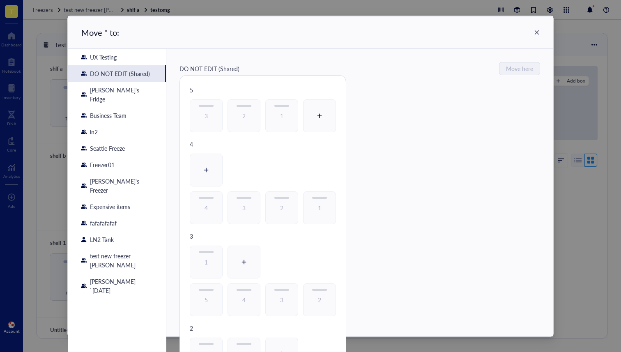
click at [99, 89] on div "Dan's Fridge" at bounding box center [121, 94] width 63 height 18
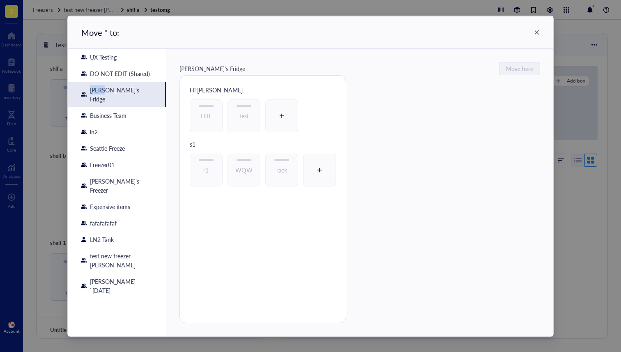
click at [99, 89] on div "Dan's Fridge" at bounding box center [121, 94] width 63 height 18
click at [104, 111] on div "Business Team" at bounding box center [108, 115] width 37 height 9
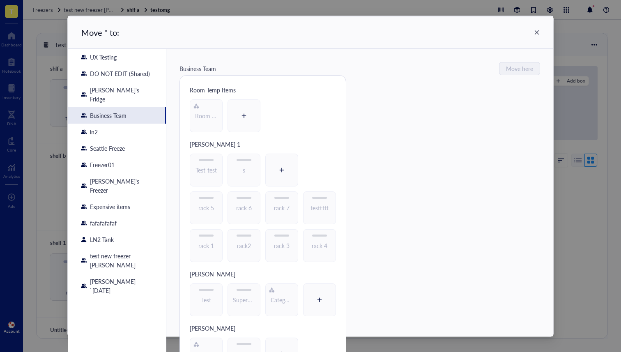
click at [121, 127] on div "ln2" at bounding box center [117, 132] width 98 height 16
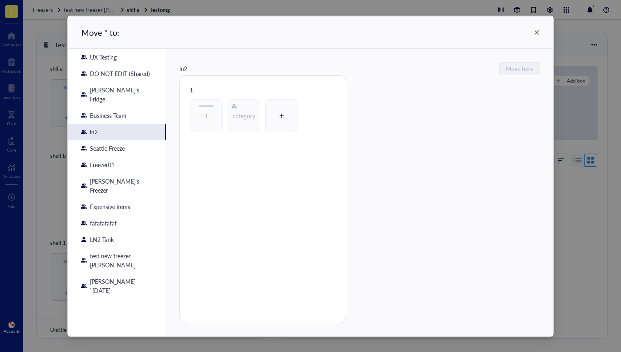
click at [119, 144] on div "Seattle Freeze" at bounding box center [107, 148] width 35 height 9
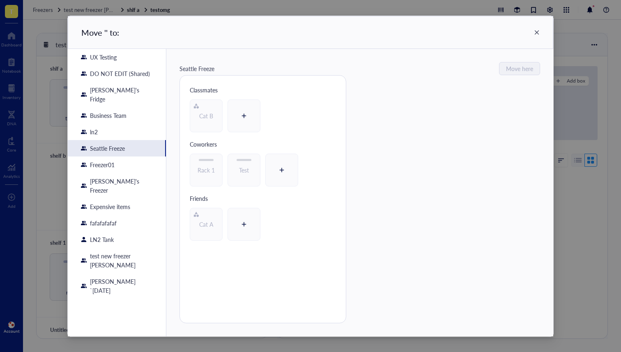
drag, startPoint x: 545, startPoint y: 216, endPoint x: 549, endPoint y: 219, distance: 4.7
drag, startPoint x: 589, startPoint y: 107, endPoint x: 587, endPoint y: 113, distance: 6.0
drag, startPoint x: 580, startPoint y: 120, endPoint x: 587, endPoint y: 117, distance: 7.5
click at [128, 162] on div "Freezer01" at bounding box center [117, 164] width 98 height 16
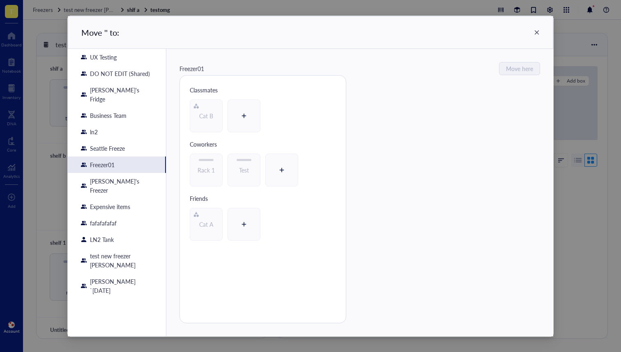
click at [125, 156] on div "Freezer01" at bounding box center [117, 164] width 98 height 16
click at [120, 111] on div "Business Team" at bounding box center [108, 115] width 37 height 9
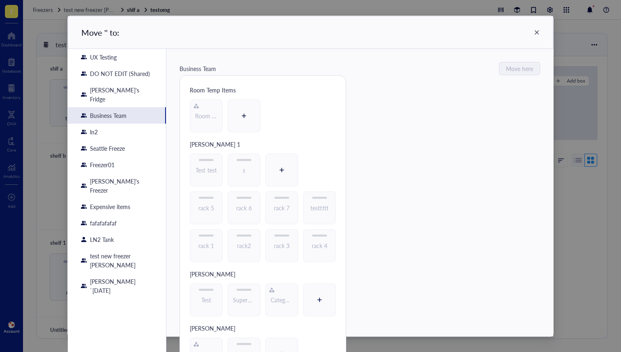
click at [124, 124] on div "ln2" at bounding box center [117, 132] width 98 height 16
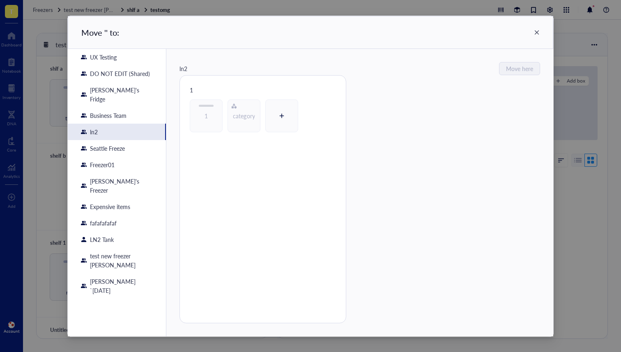
click at [123, 111] on div "Business Team" at bounding box center [108, 115] width 37 height 9
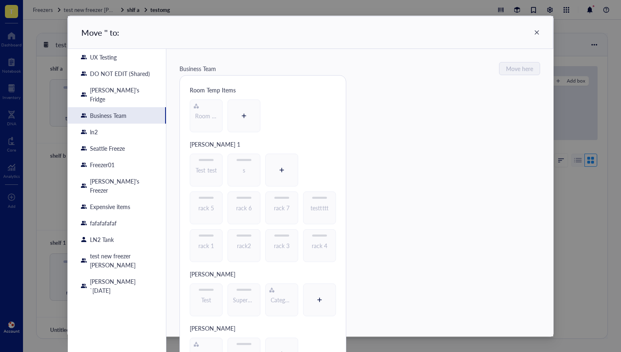
scroll to position [2, 0]
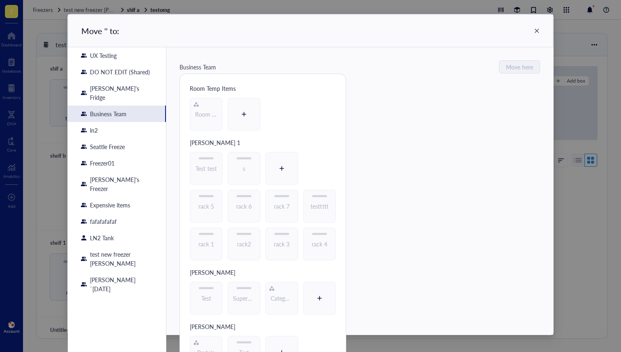
click at [308, 168] on div "rack 1 rack2 rack 3 rack 4 rack 5 rack 6 rack 7 testtttt Test test s" at bounding box center [263, 210] width 166 height 116
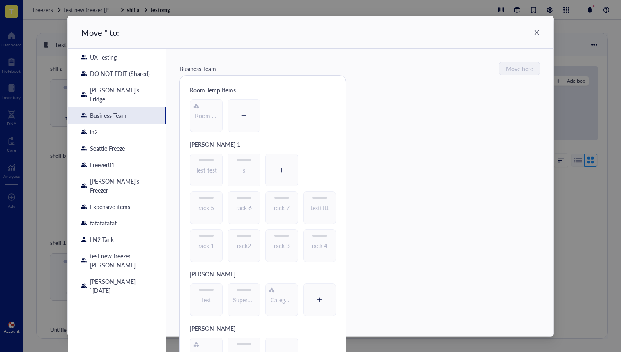
click at [280, 166] on icon at bounding box center [282, 170] width 8 height 8
click at [280, 162] on div "testomg" at bounding box center [281, 170] width 33 height 33
click at [240, 121] on div at bounding box center [243, 115] width 13 height 13
click at [281, 174] on div at bounding box center [281, 169] width 13 height 13
click at [253, 125] on div at bounding box center [244, 115] width 33 height 33
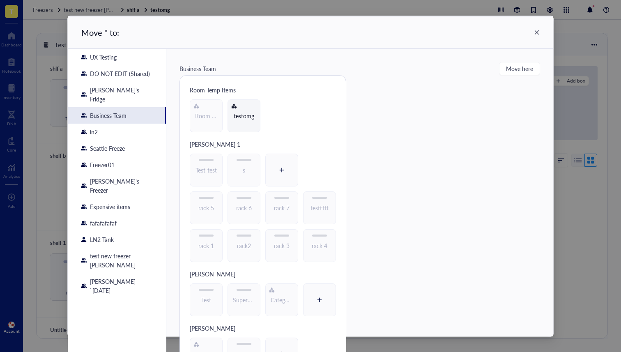
click at [287, 168] on div at bounding box center [281, 170] width 33 height 33
click at [533, 26] on div "Move ' ' to:" at bounding box center [311, 32] width 486 height 33
click at [531, 30] on div "Move ' ' to:" at bounding box center [311, 32] width 486 height 33
click at [537, 33] on icon at bounding box center [537, 33] width 6 height 6
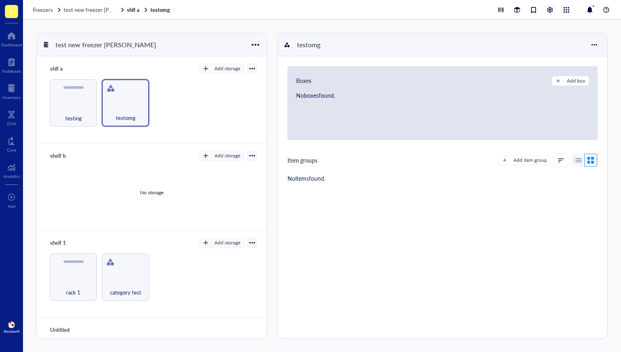
click at [548, 11] on div at bounding box center [549, 9] width 9 height 9
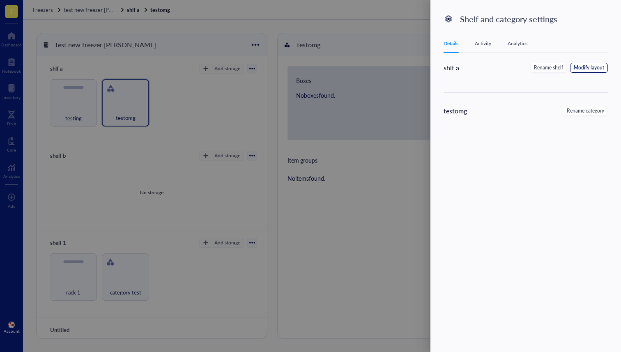
click at [591, 63] on button "Modify layout" at bounding box center [589, 68] width 38 height 10
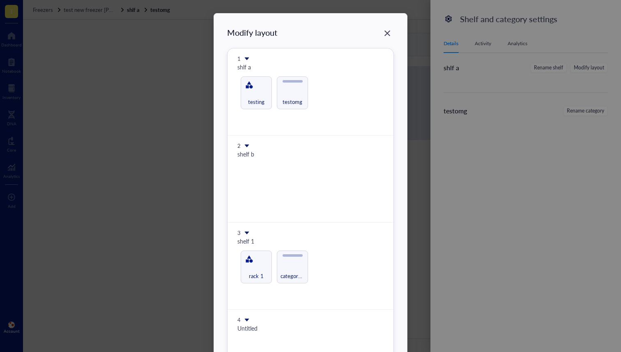
scroll to position [2, 0]
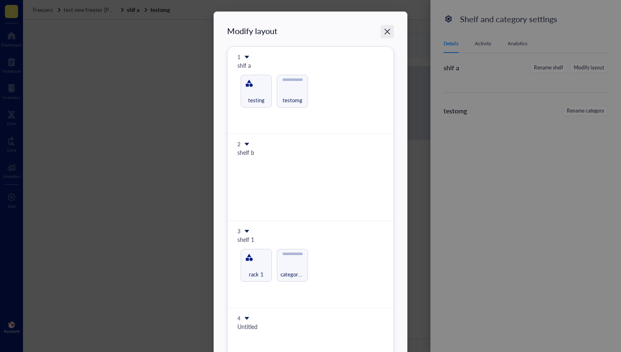
click at [381, 30] on div "Close" at bounding box center [387, 31] width 13 height 13
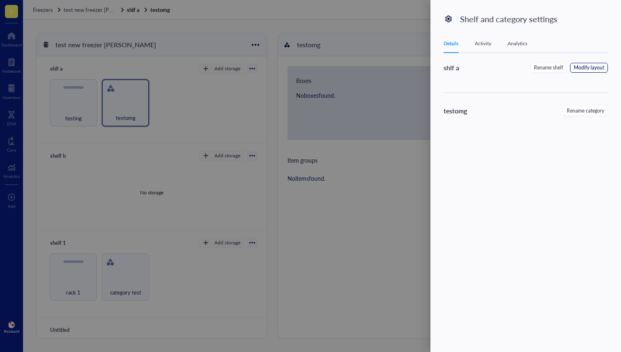
click at [580, 66] on span "Modify layout" at bounding box center [589, 68] width 30 height 8
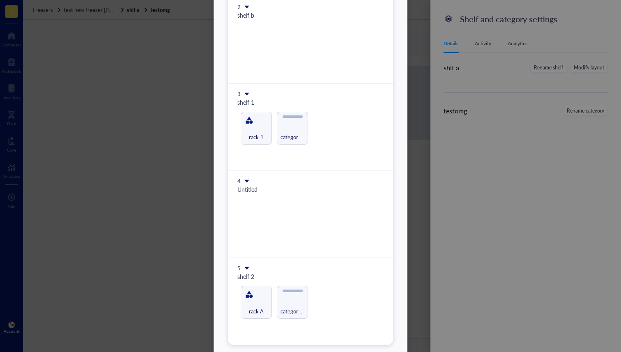
scroll to position [0, 0]
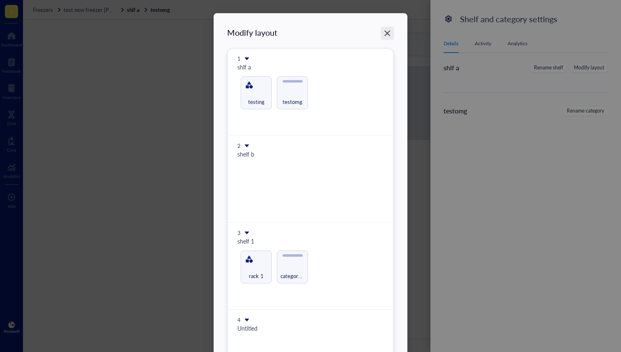
click at [387, 30] on icon "Close" at bounding box center [388, 34] width 8 height 8
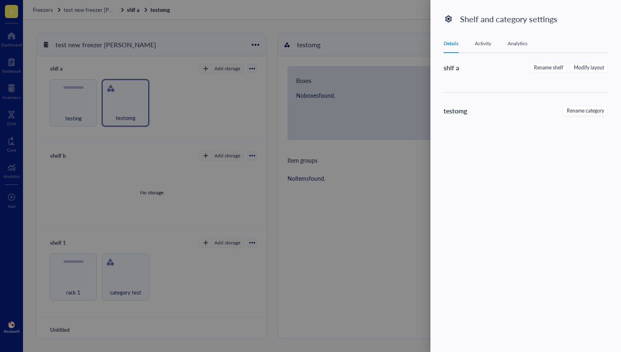
click at [362, 96] on div at bounding box center [310, 176] width 621 height 352
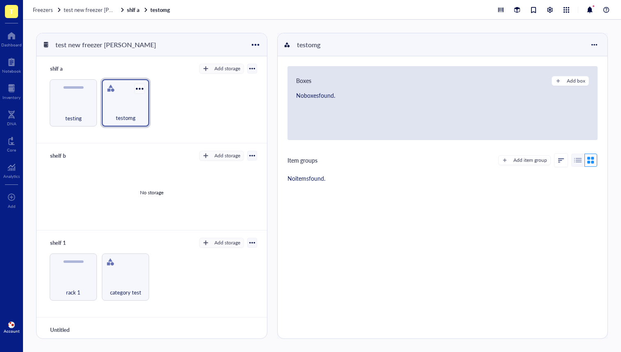
click at [136, 89] on div at bounding box center [140, 89] width 12 height 12
click at [154, 104] on div "Move to" at bounding box center [158, 102] width 20 height 7
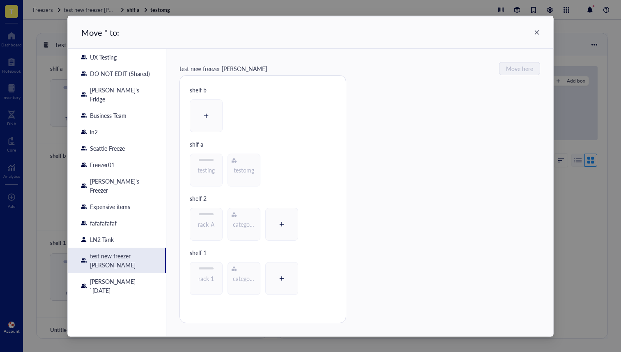
click at [118, 124] on div "ln2" at bounding box center [117, 132] width 98 height 16
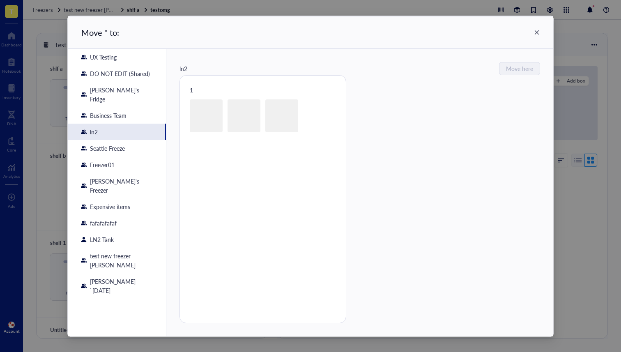
click at [121, 107] on div "Business Team" at bounding box center [117, 115] width 98 height 16
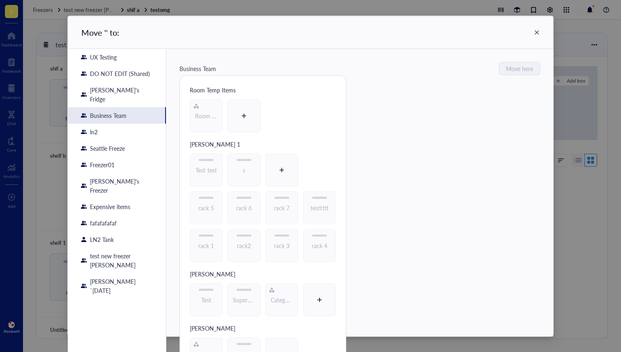
click at [122, 90] on div "Dan's Fridge" at bounding box center [117, 94] width 98 height 25
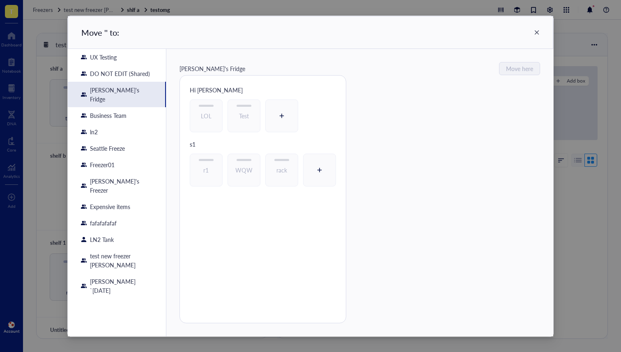
click at [123, 111] on div "Business Team" at bounding box center [108, 115] width 37 height 9
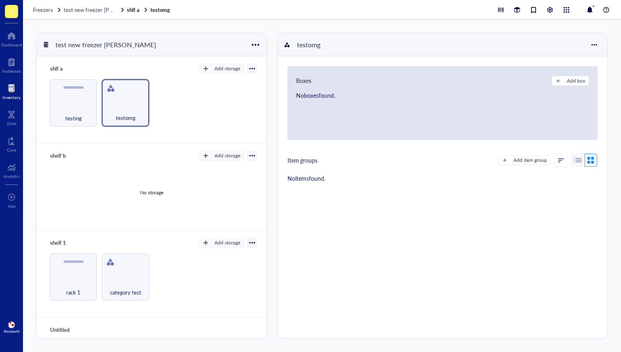
click at [10, 91] on div at bounding box center [11, 88] width 18 height 13
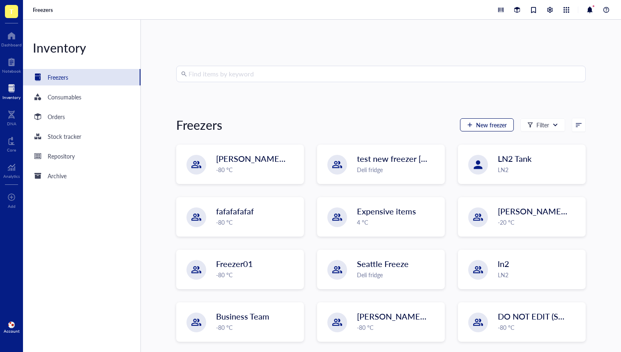
click at [478, 124] on span "New freezer" at bounding box center [491, 125] width 31 height 7
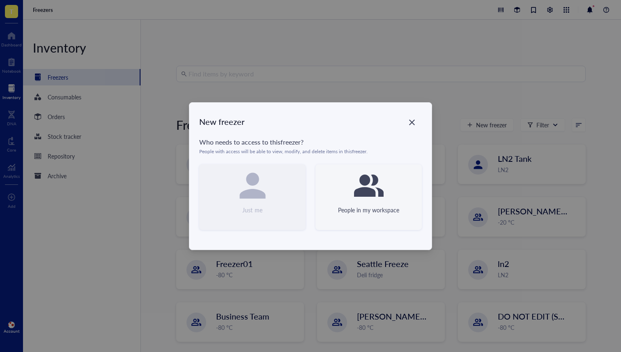
click at [379, 202] on div "People in my workspace" at bounding box center [368, 197] width 106 height 66
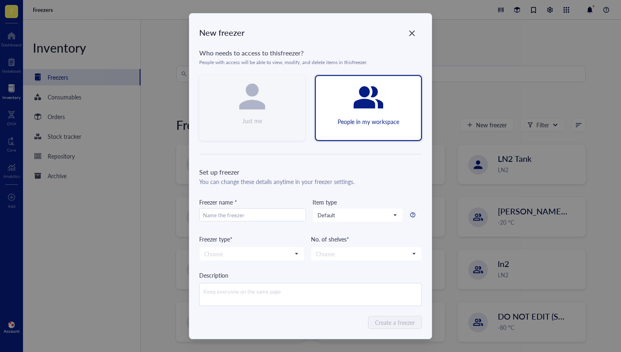
click at [246, 120] on div "Just me" at bounding box center [252, 120] width 20 height 9
click at [405, 30] on div "Close" at bounding box center [411, 33] width 13 height 13
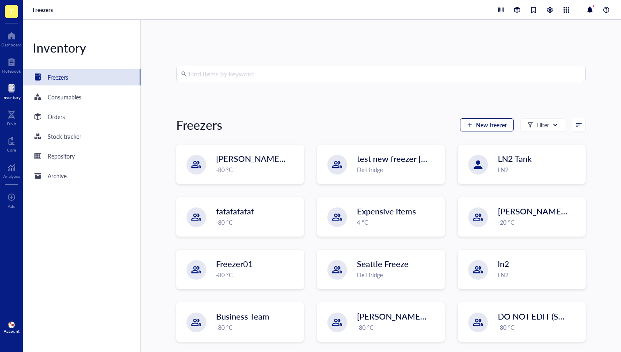
click at [493, 127] on span "New freezer" at bounding box center [491, 125] width 31 height 7
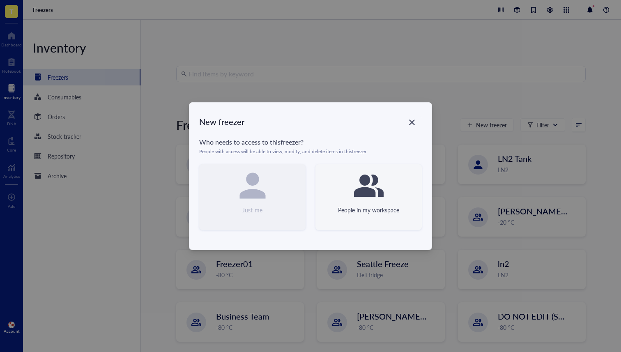
click at [382, 185] on icon at bounding box center [369, 186] width 30 height 30
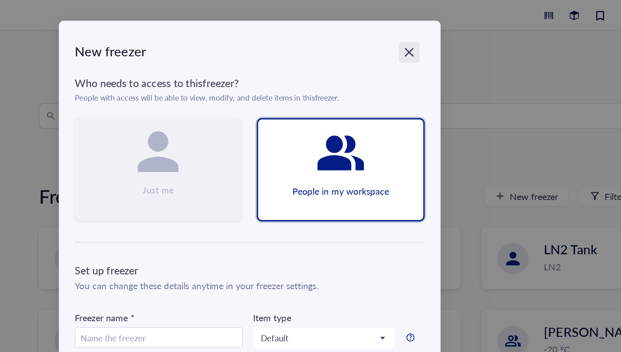
click at [414, 33] on div "Close" at bounding box center [411, 33] width 13 height 13
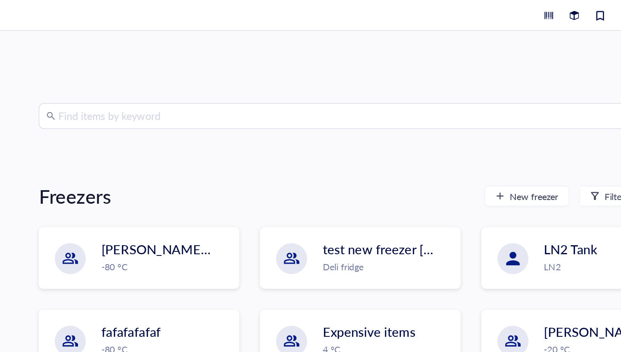
click at [451, 66] on input "search" at bounding box center [385, 74] width 392 height 16
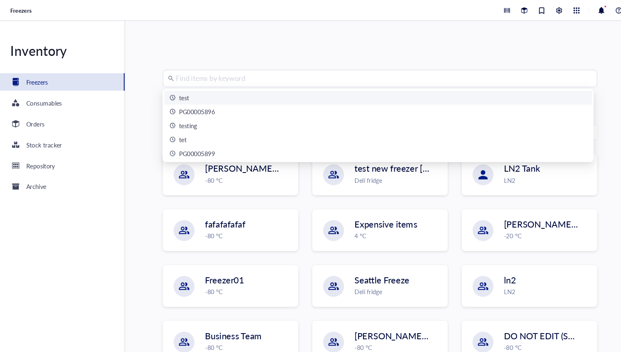
click at [413, 56] on div "Find items by keyword Freezers New freezer Filter IBRAHIM `28th feb -80 °C test…" at bounding box center [381, 186] width 480 height 332
